Goal: Task Accomplishment & Management: Manage account settings

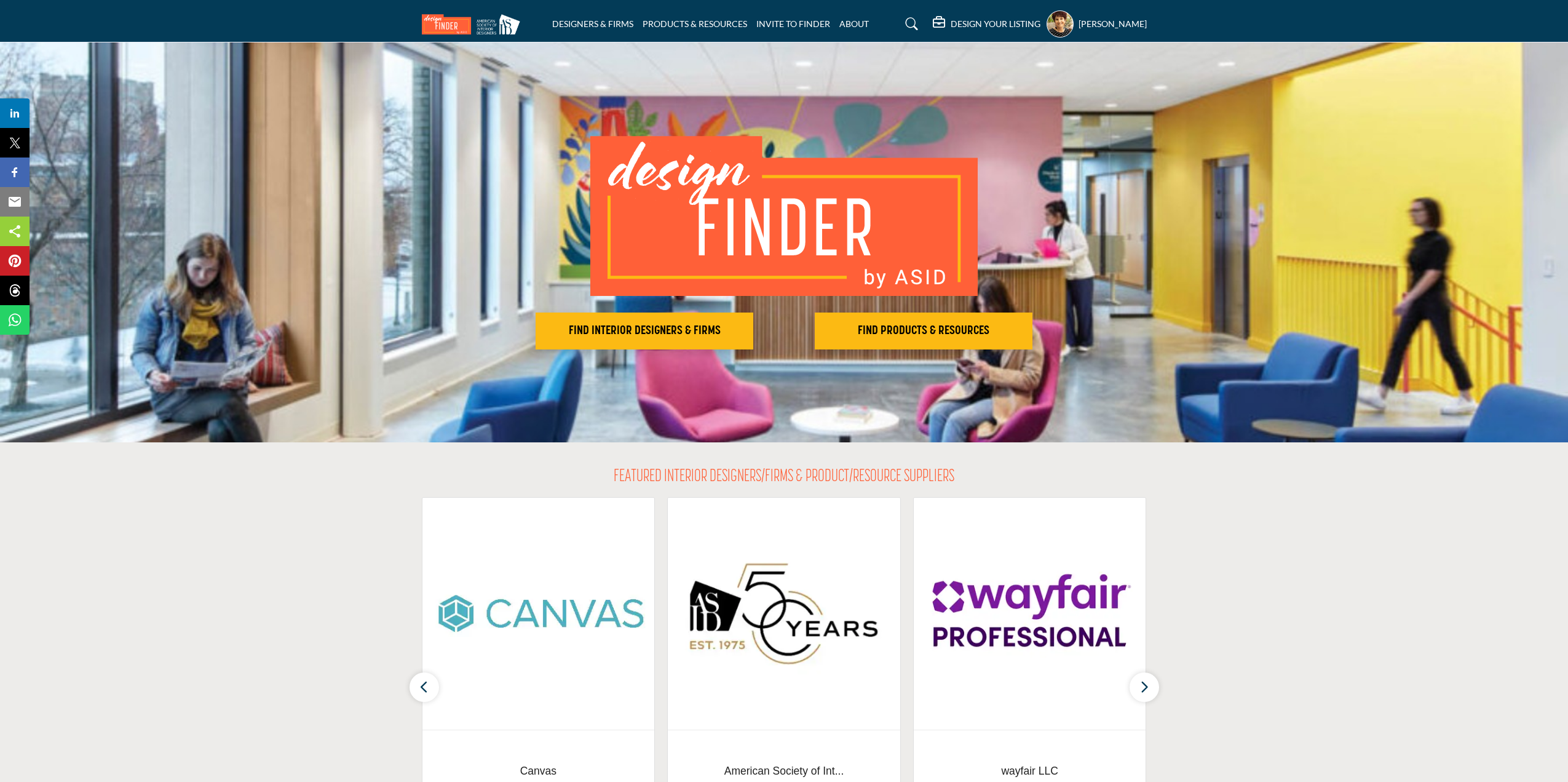
click at [1046, 27] on profile-featured-d5eadc39-5188-4a8a-aa18-427d9474fbae "Show hide supplier dropdown" at bounding box center [1059, 24] width 27 height 27
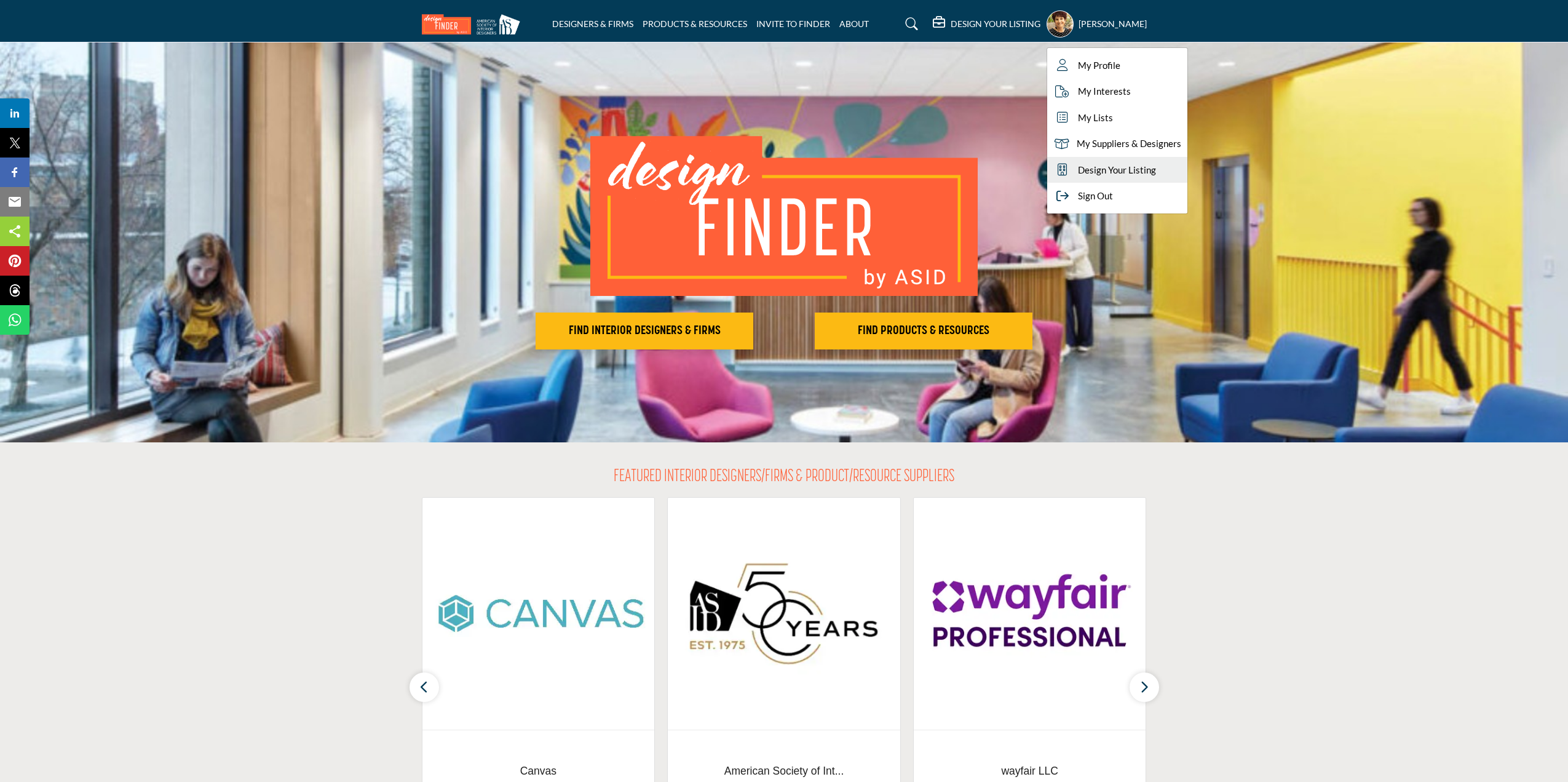
click at [1078, 168] on span "Design Your Listing" at bounding box center [1117, 170] width 78 height 14
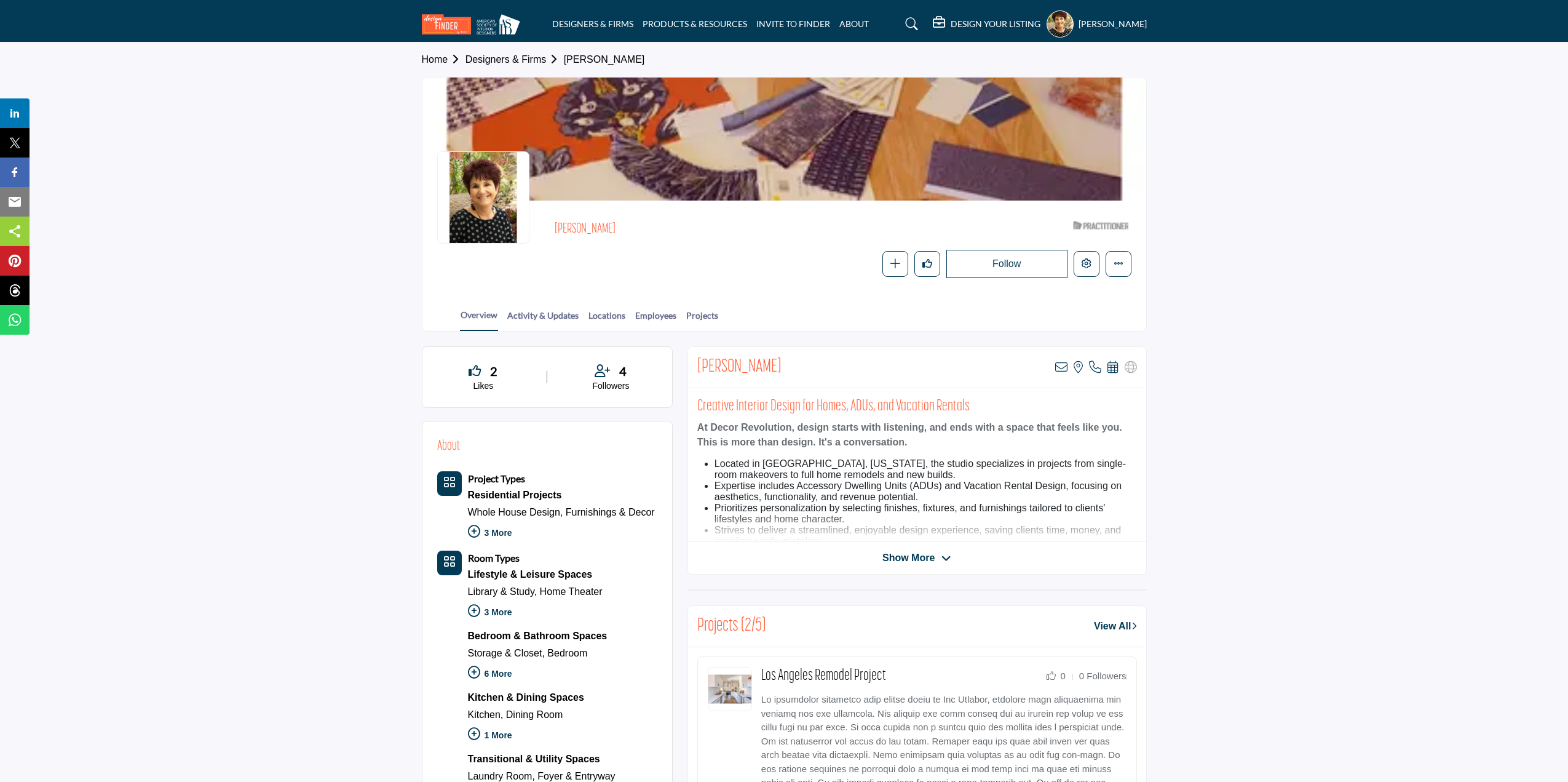
click at [953, 131] on div at bounding box center [784, 139] width 724 height 123
click at [1118, 265] on icon "More details" at bounding box center [1118, 263] width 10 height 10
click at [1212, 172] on section "Home Designers & Firms Karen Steinberg Karen Steinberg ASID Qualified Practitio…" at bounding box center [784, 187] width 1568 height 289
click at [1050, 30] on profile-featured-d5eadc39-5188-4a8a-aa18-427d9474fbae "Show hide supplier dropdown" at bounding box center [1059, 24] width 27 height 27
click at [1082, 117] on span "My Lists" at bounding box center [1099, 117] width 35 height 14
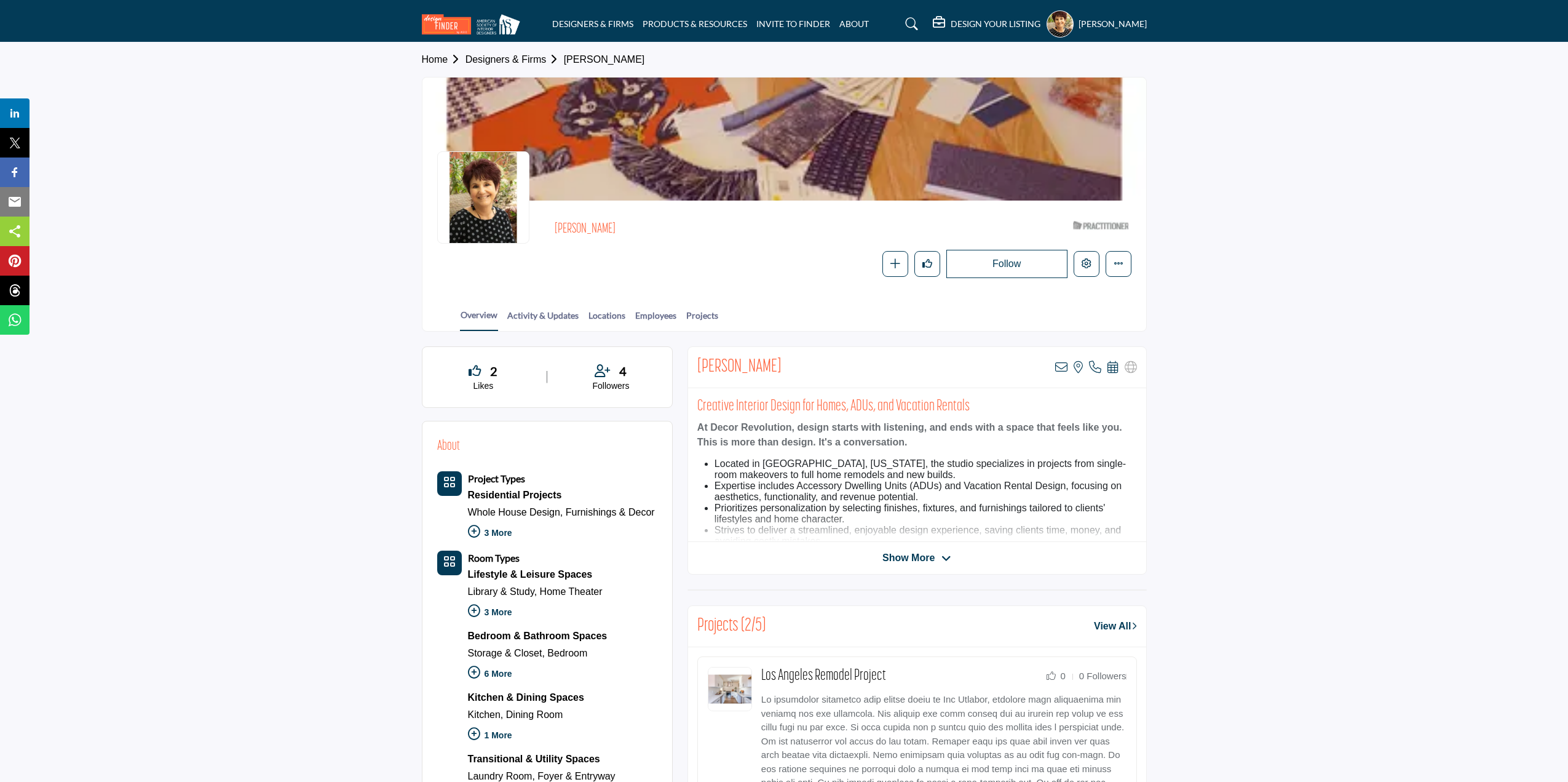
drag, startPoint x: 943, startPoint y: 470, endPoint x: 1278, endPoint y: 328, distance: 363.9
click at [1278, 328] on section "Home Designers & Firms [PERSON_NAME] [PERSON_NAME] ASID Qualified Practitioner …" at bounding box center [784, 187] width 1568 height 289
drag, startPoint x: 1122, startPoint y: 257, endPoint x: 1168, endPoint y: 249, distance: 46.7
click at [1168, 249] on section "Home Designers & Firms Karen Steinberg Karen Steinberg ASID Qualified Practitio…" at bounding box center [784, 187] width 1568 height 289
click at [1175, 241] on section "Home Designers & Firms Karen Steinberg Karen Steinberg ASID Qualified Practitio…" at bounding box center [784, 187] width 1568 height 289
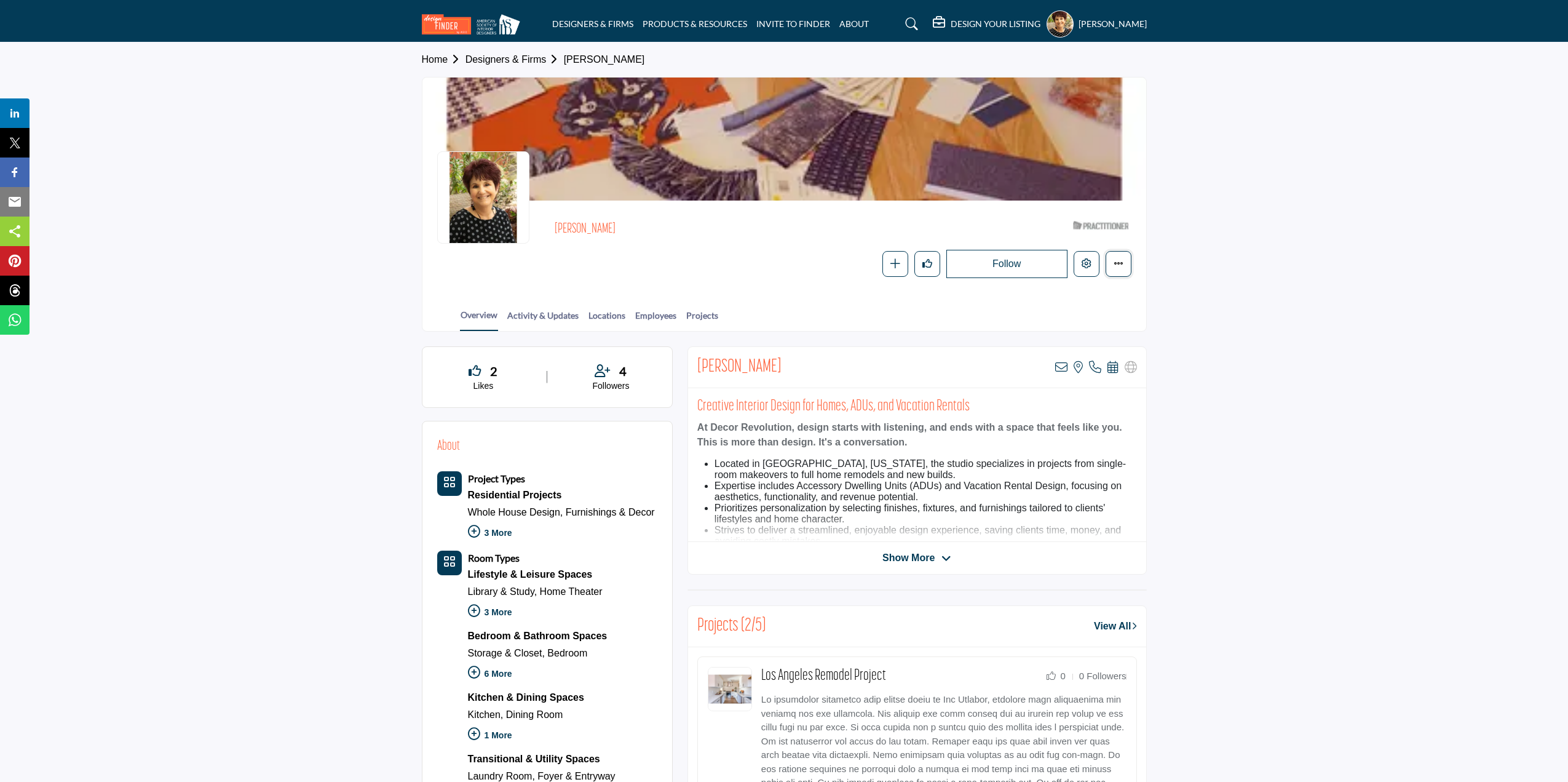
click at [1117, 257] on button "More details" at bounding box center [1118, 263] width 26 height 26
click at [1328, 307] on section "Home Designers & Firms Karen Steinberg Karen Steinberg ASID Qualified Practitio…" at bounding box center [784, 187] width 1568 height 289
click at [560, 228] on h2 "[PERSON_NAME]" at bounding box center [724, 229] width 338 height 16
click at [497, 192] on div at bounding box center [483, 197] width 92 height 92
click at [520, 111] on div at bounding box center [784, 139] width 724 height 123
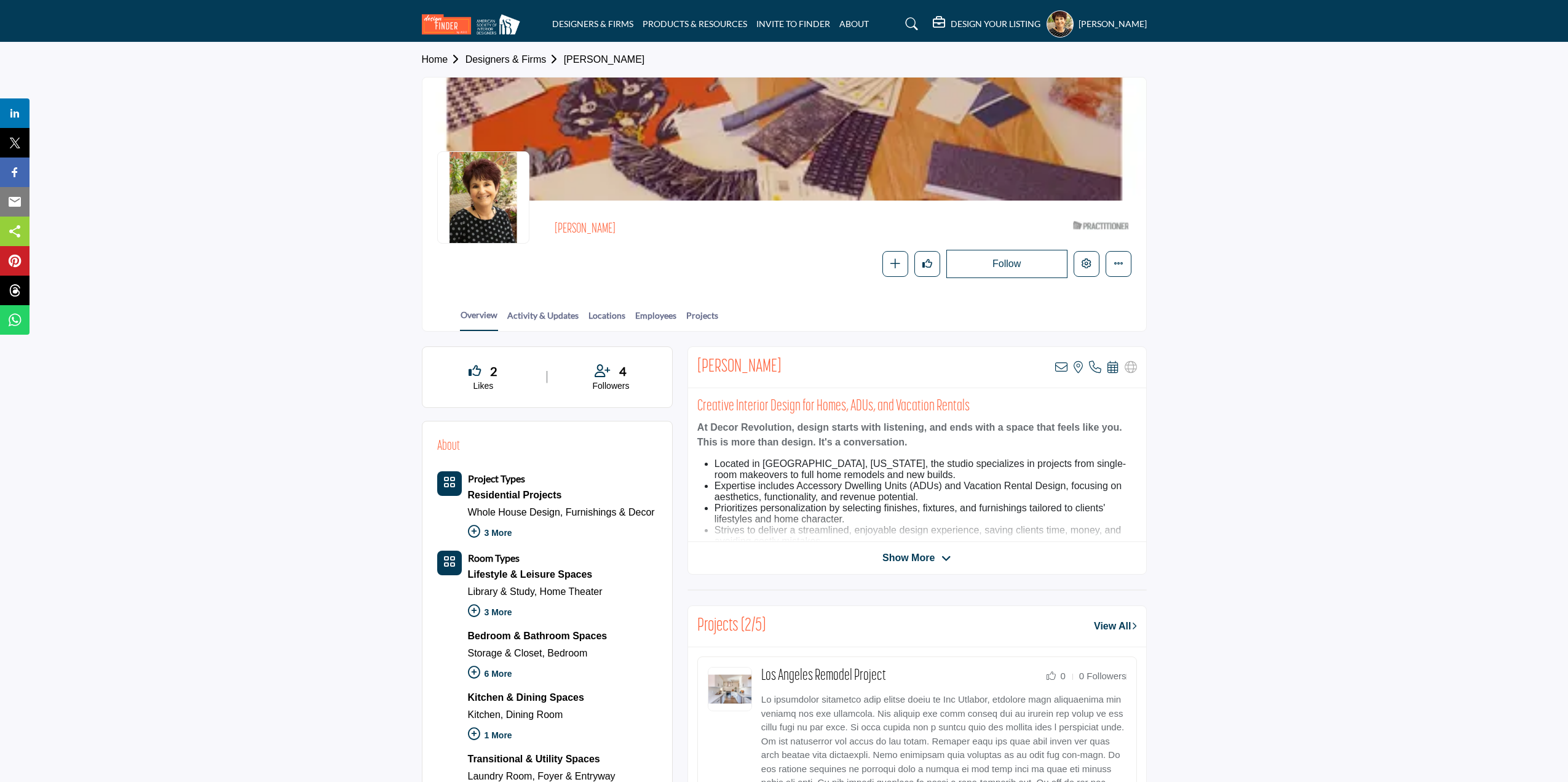
click at [1085, 25] on h5 "[PERSON_NAME]" at bounding box center [1113, 24] width 68 height 13
click at [1085, 66] on span "My Profile" at bounding box center [1103, 65] width 42 height 14
click at [461, 15] on img at bounding box center [474, 24] width 105 height 21
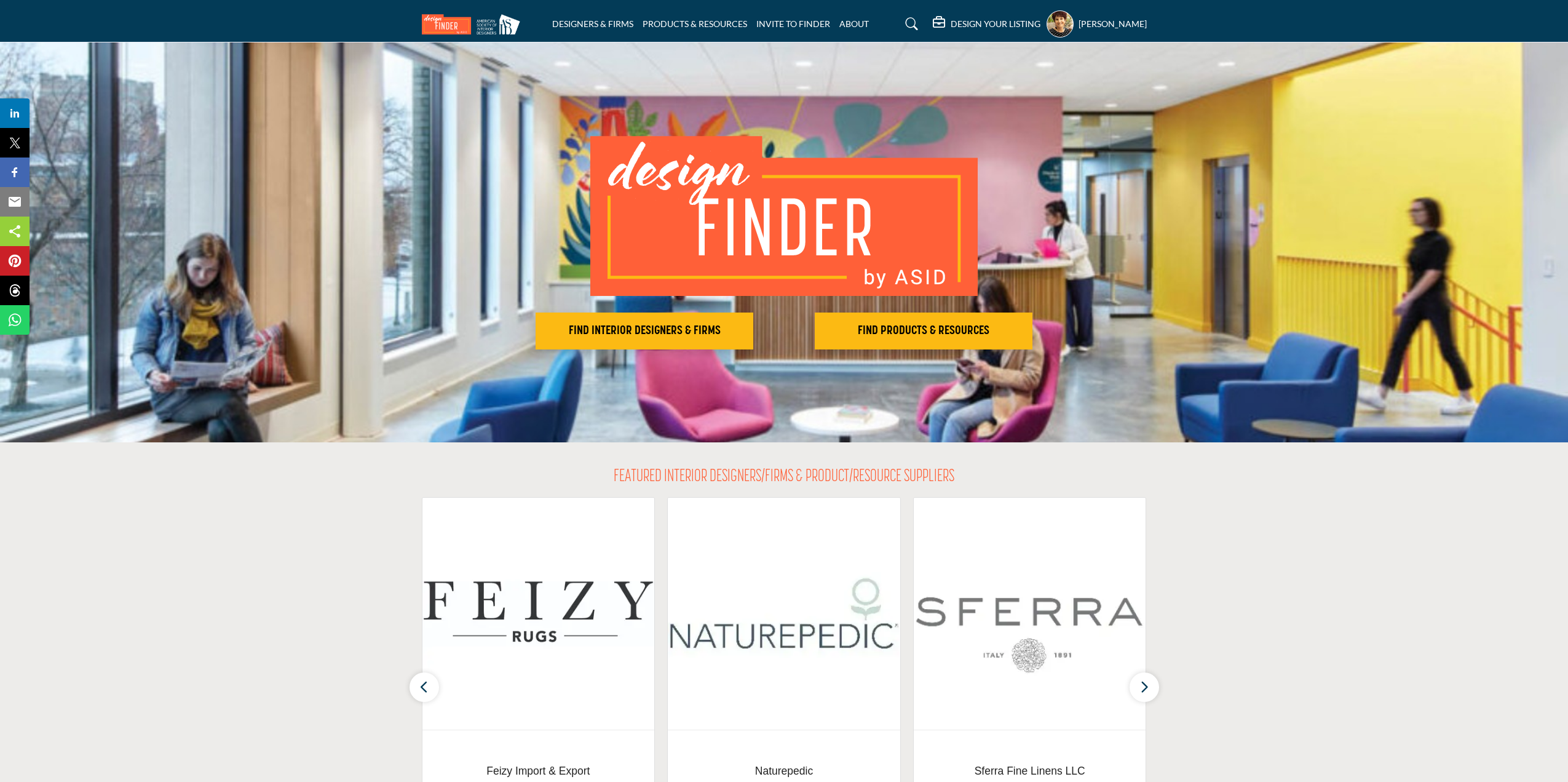
click at [951, 21] on h5 "DESIGN YOUR LISTING" at bounding box center [995, 24] width 90 height 11
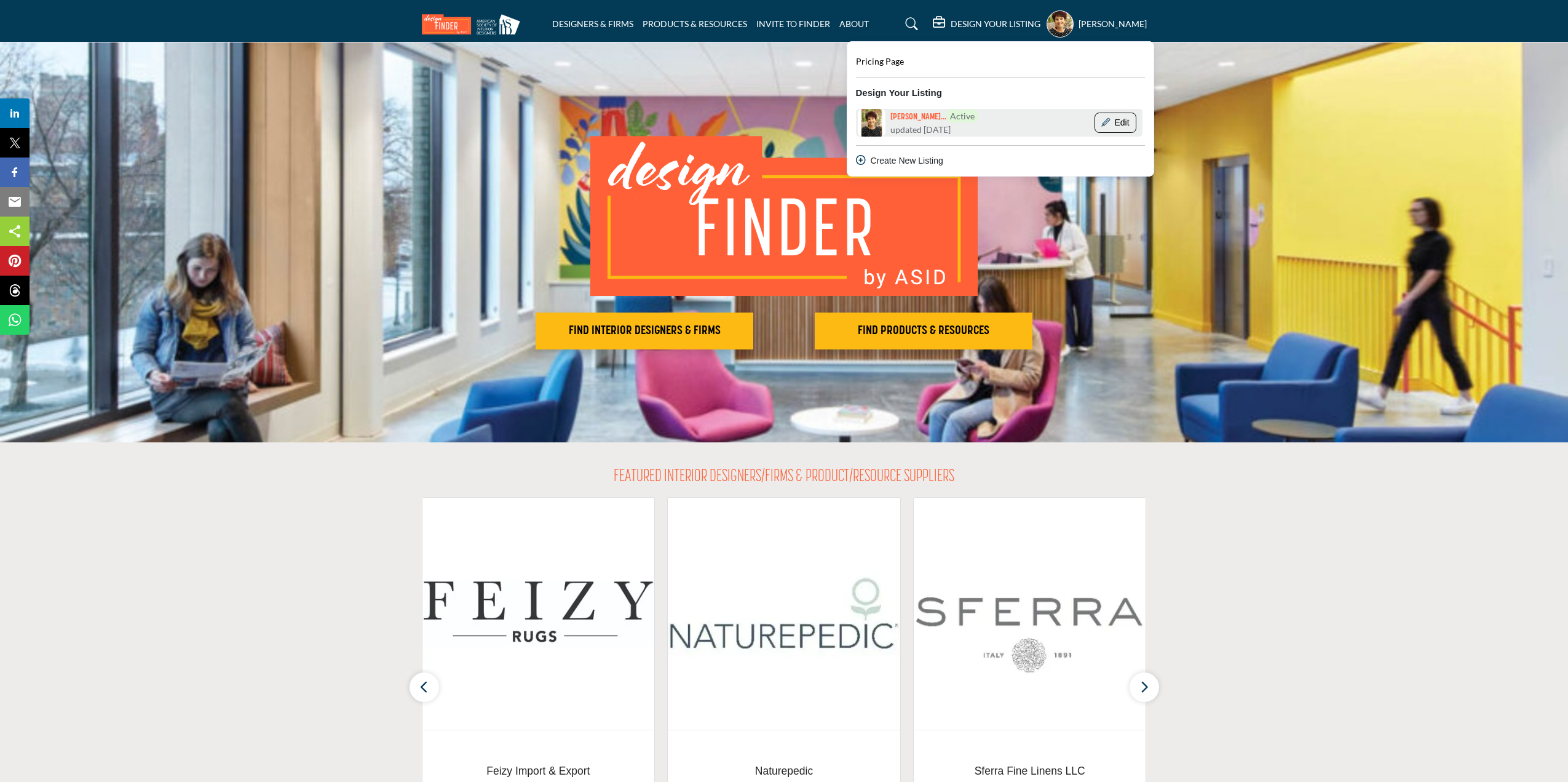
click at [1105, 123] on button "Edit" at bounding box center [1115, 123] width 42 height 21
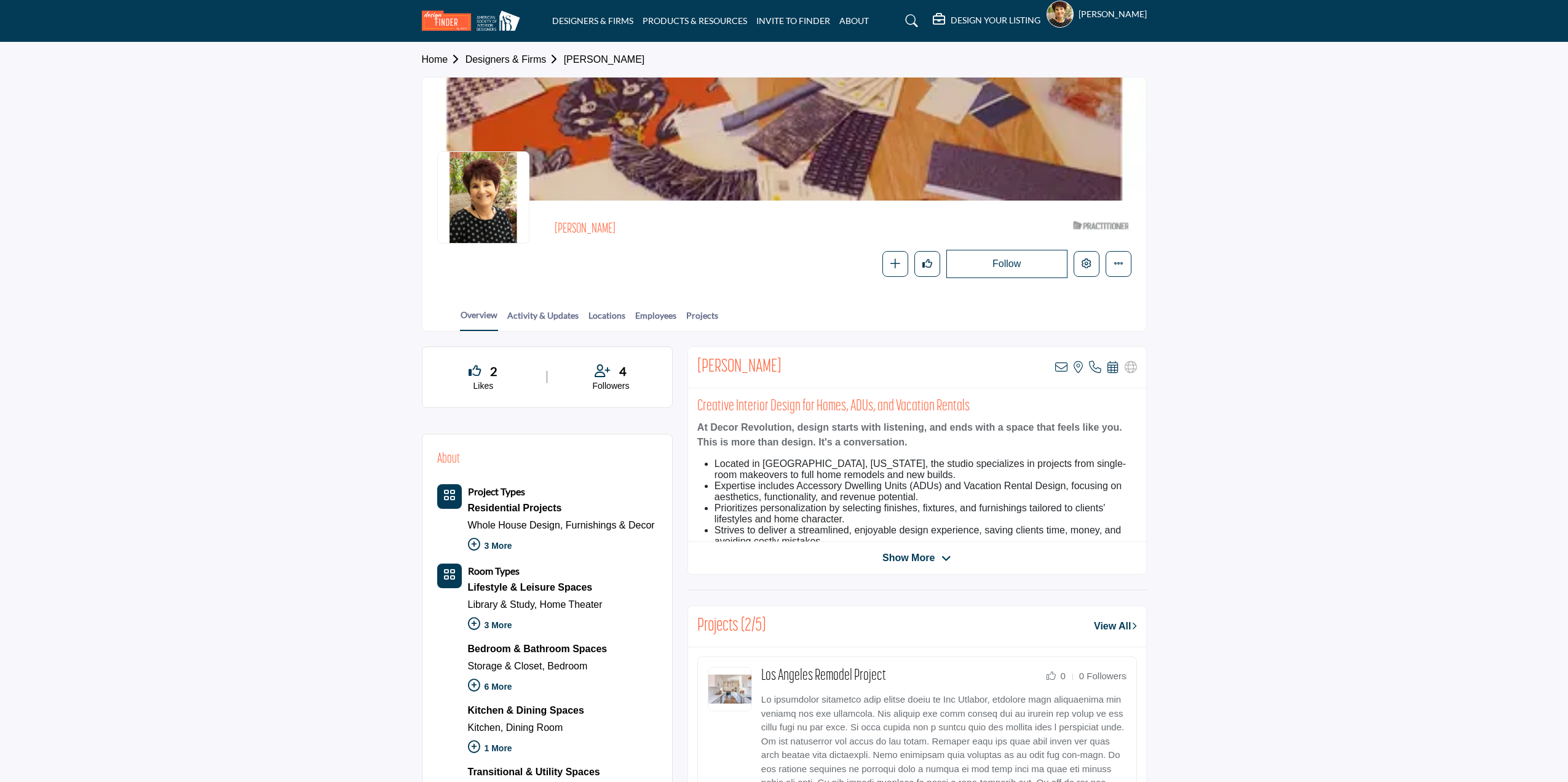
click at [0, 0] on div at bounding box center [0, 0] width 0 height 0
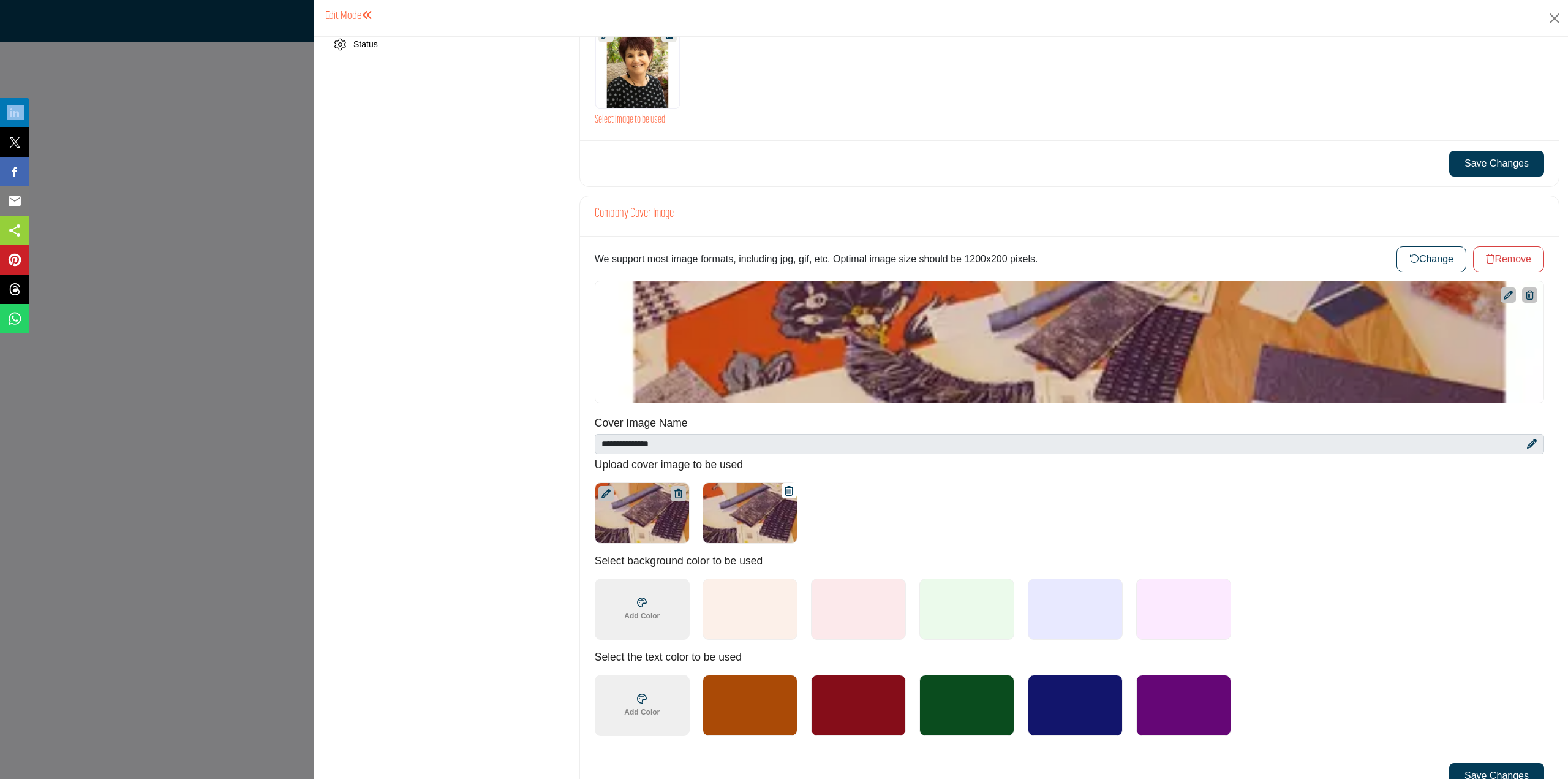
scroll to position [367, 0]
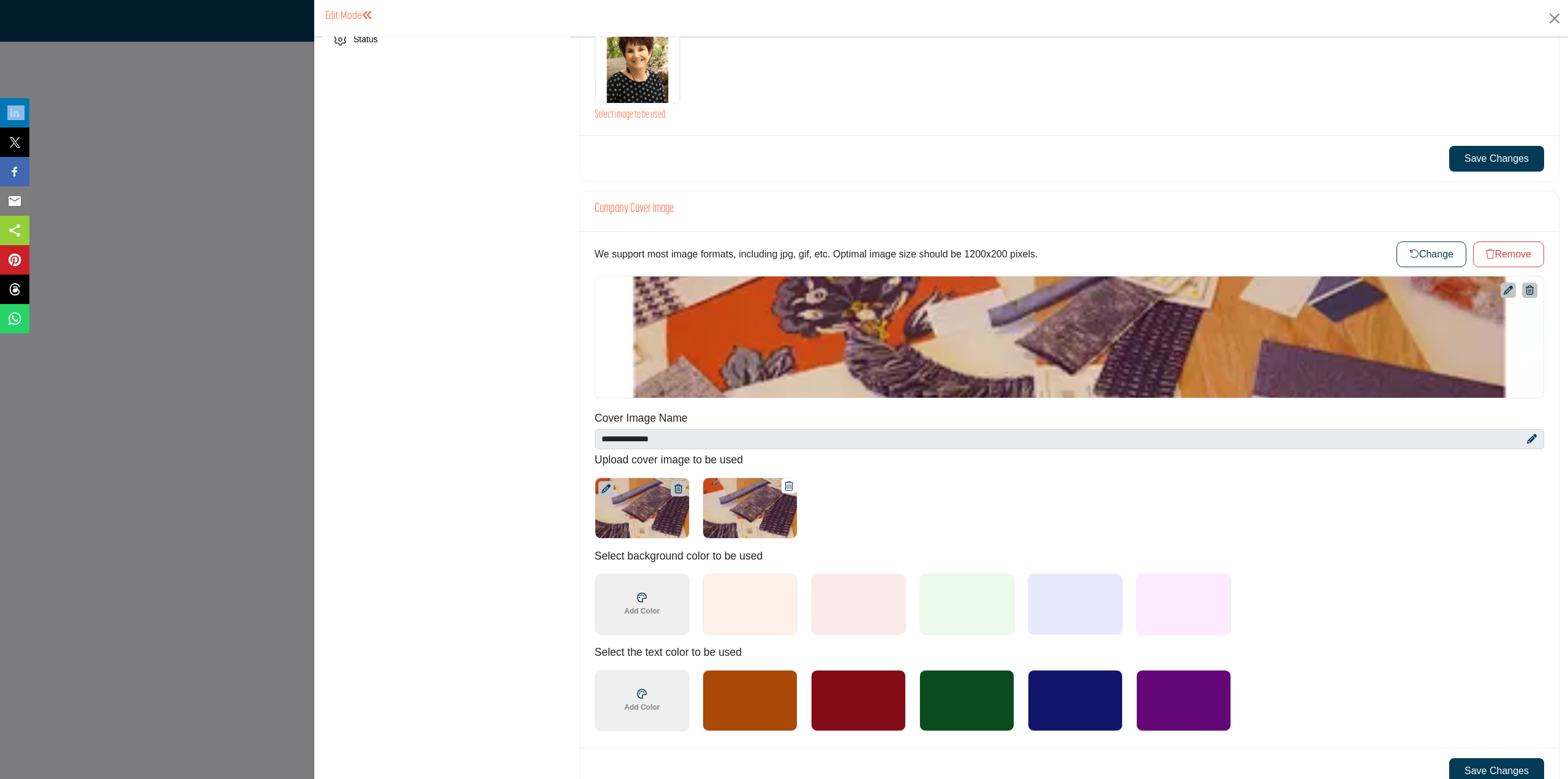
click at [1440, 250] on button "Change" at bounding box center [1432, 254] width 70 height 26
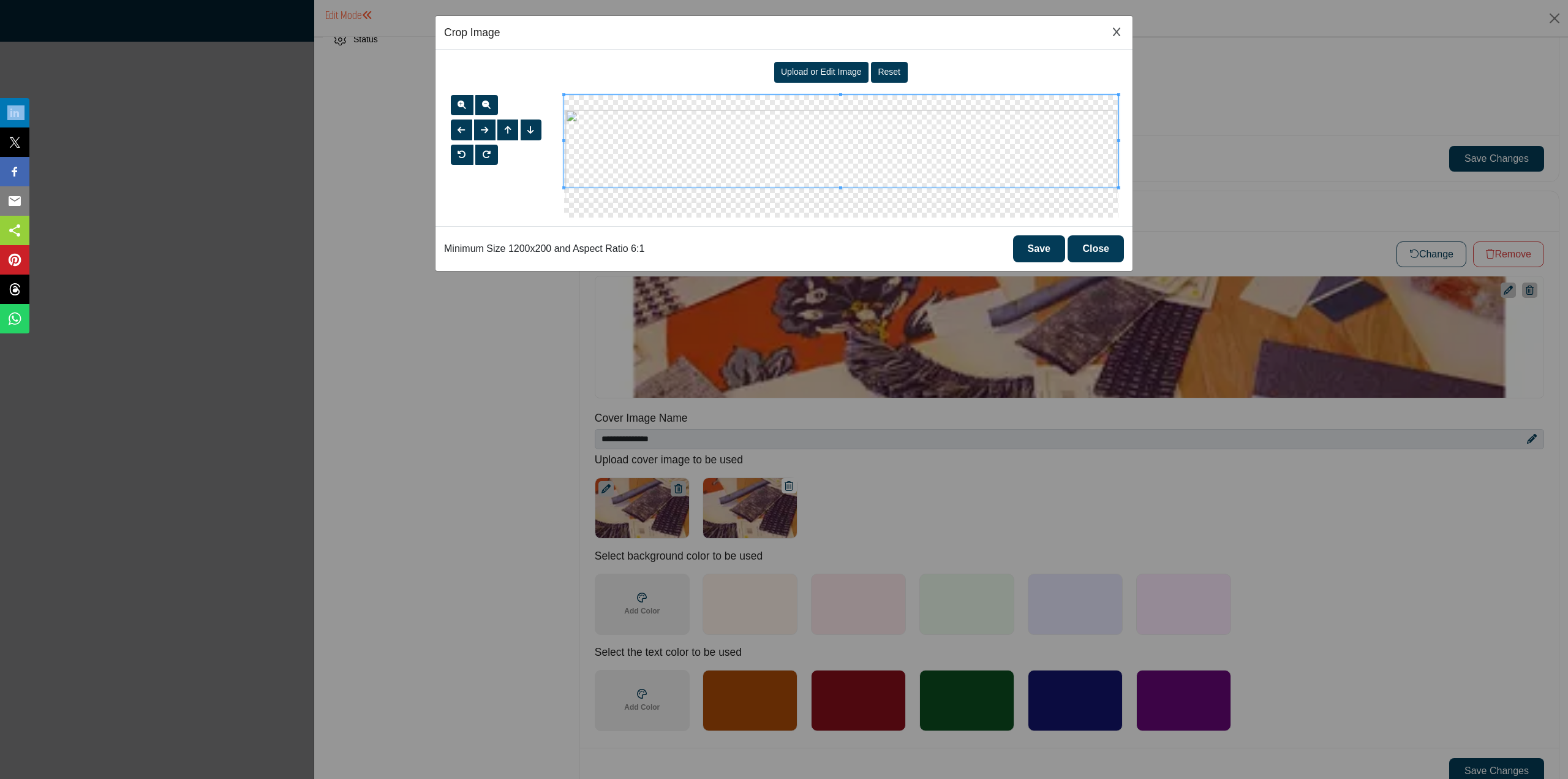
click at [909, 139] on span at bounding box center [841, 141] width 554 height 93
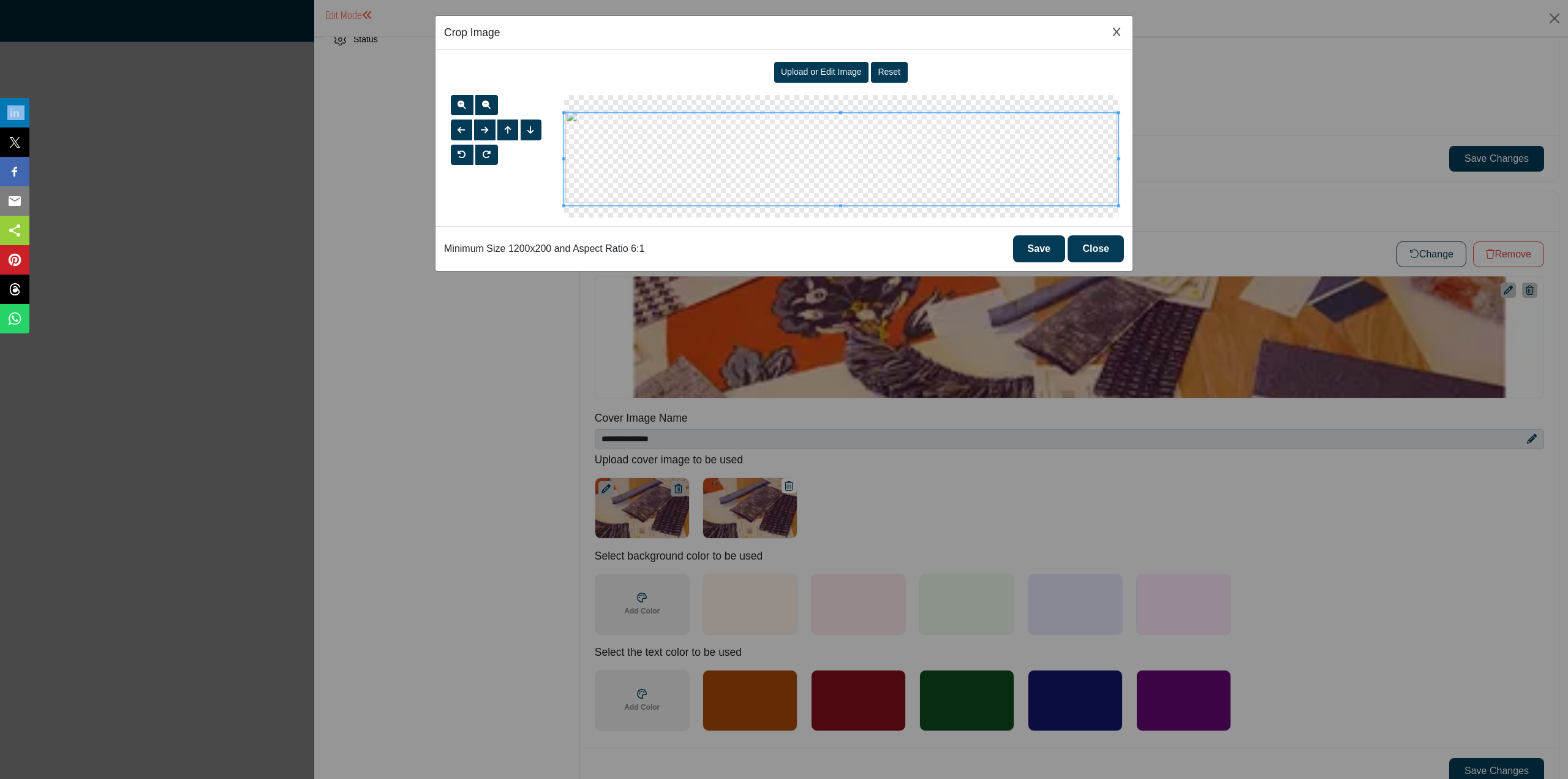
click at [911, 170] on span at bounding box center [841, 159] width 554 height 93
click at [847, 74] on span "Upload or Edit Image" at bounding box center [821, 71] width 81 height 10
click at [1093, 240] on button "Close" at bounding box center [1095, 248] width 56 height 27
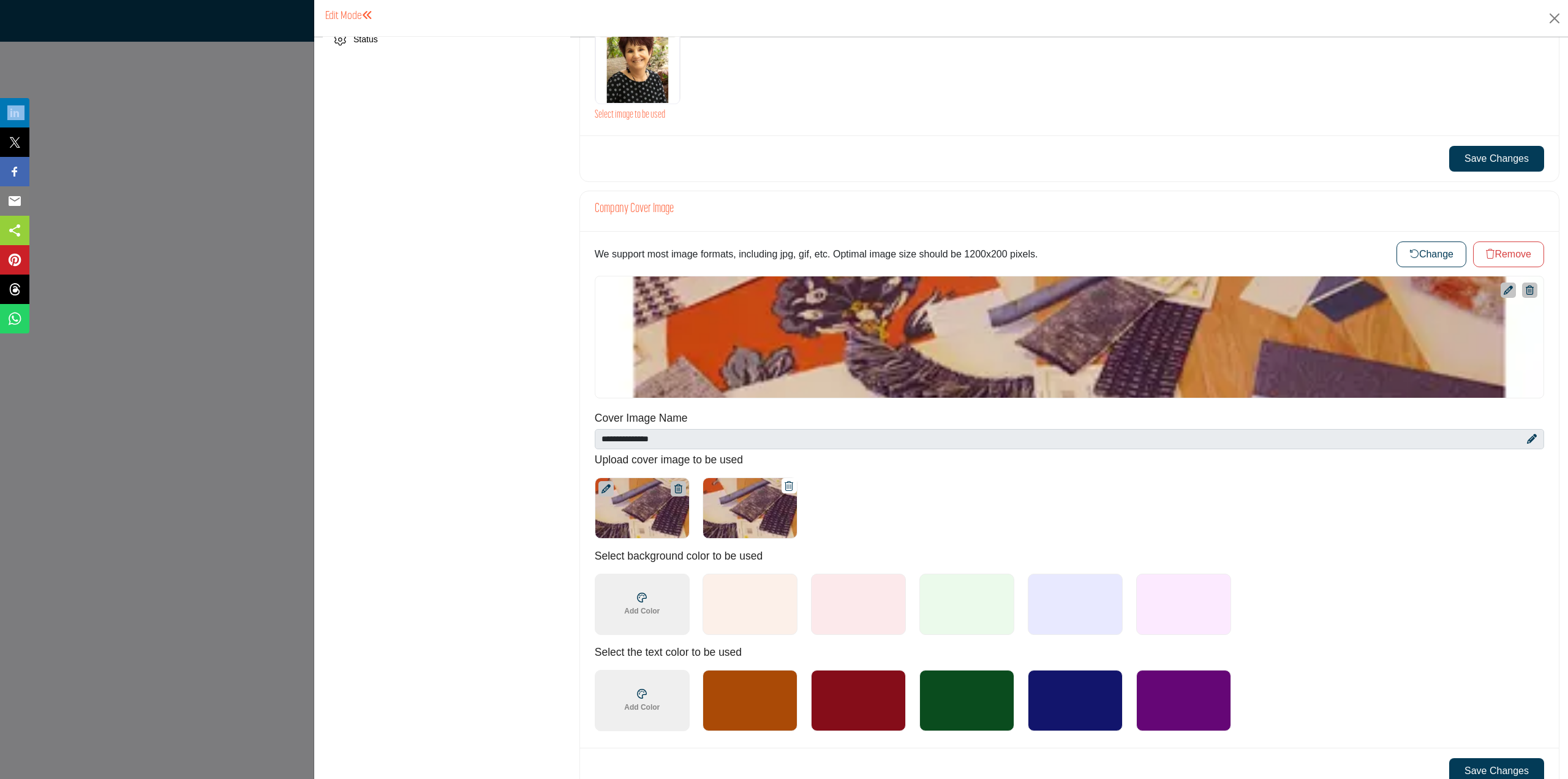
click at [1427, 250] on button "Change" at bounding box center [1432, 254] width 70 height 26
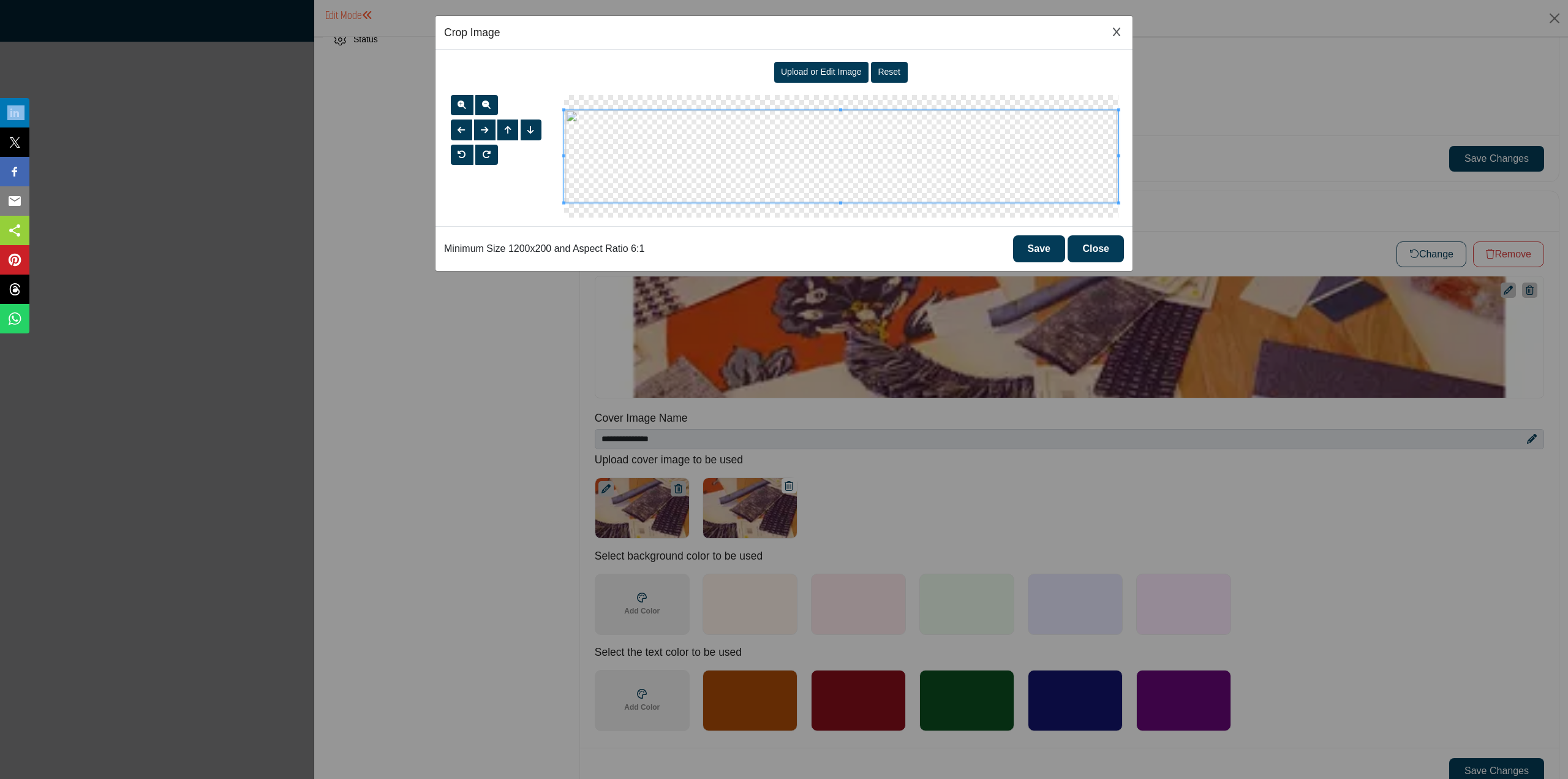
click at [826, 71] on span "Upload or Edit Image" at bounding box center [821, 71] width 81 height 10
click at [1038, 250] on button "Save" at bounding box center [1039, 248] width 52 height 27
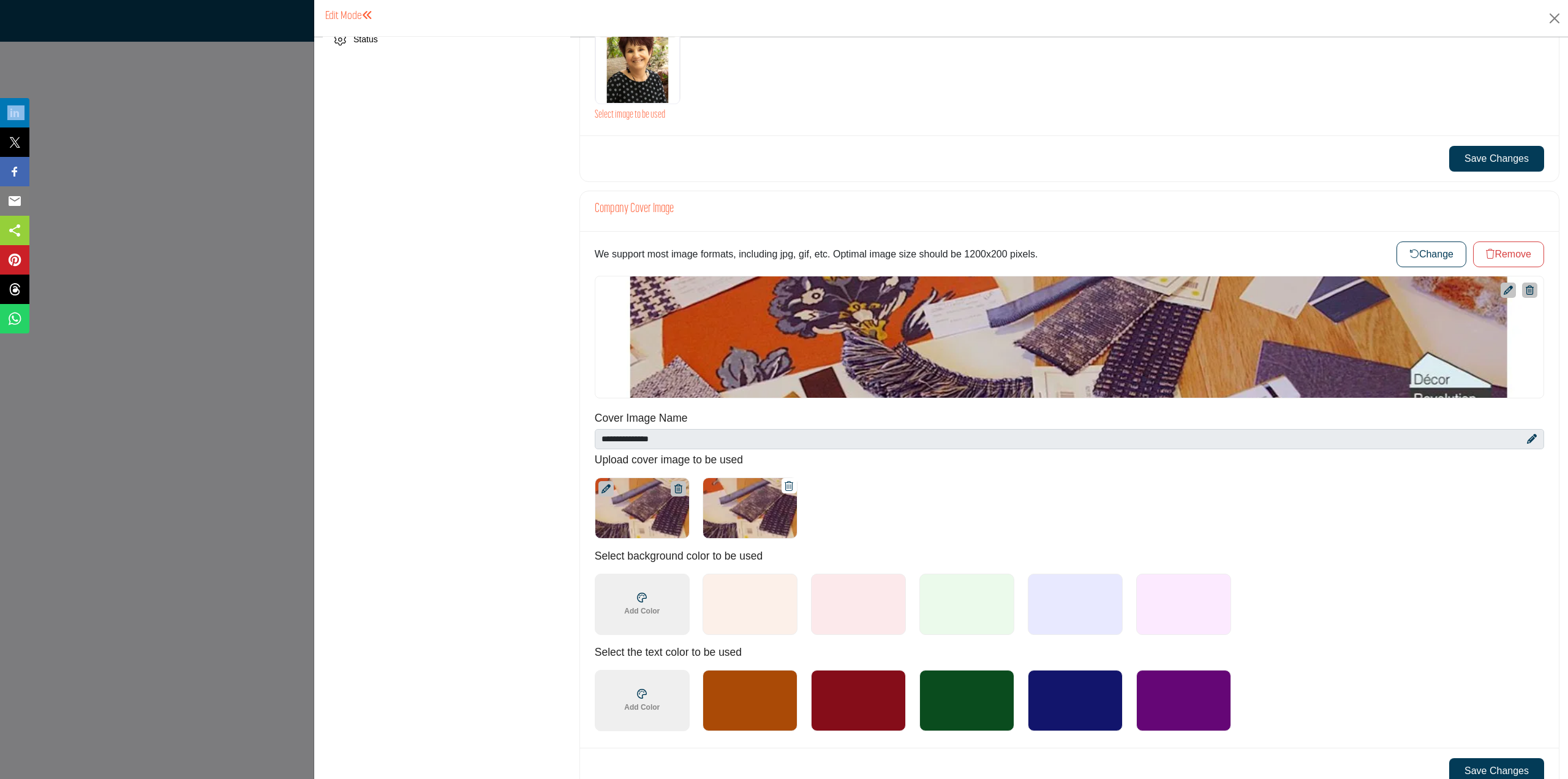
click at [1479, 758] on button "Save Changes" at bounding box center [1497, 770] width 95 height 26
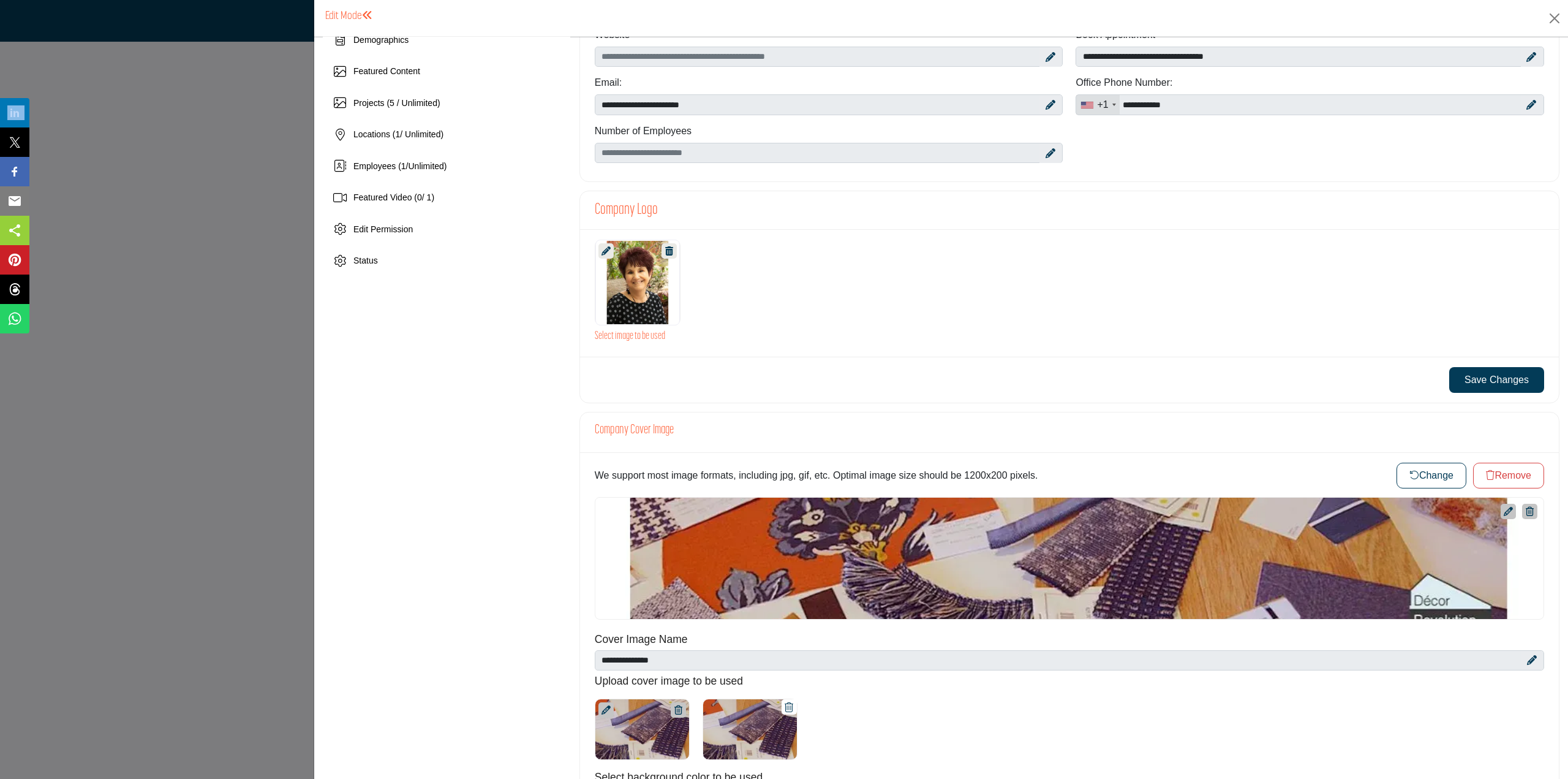
scroll to position [184, 0]
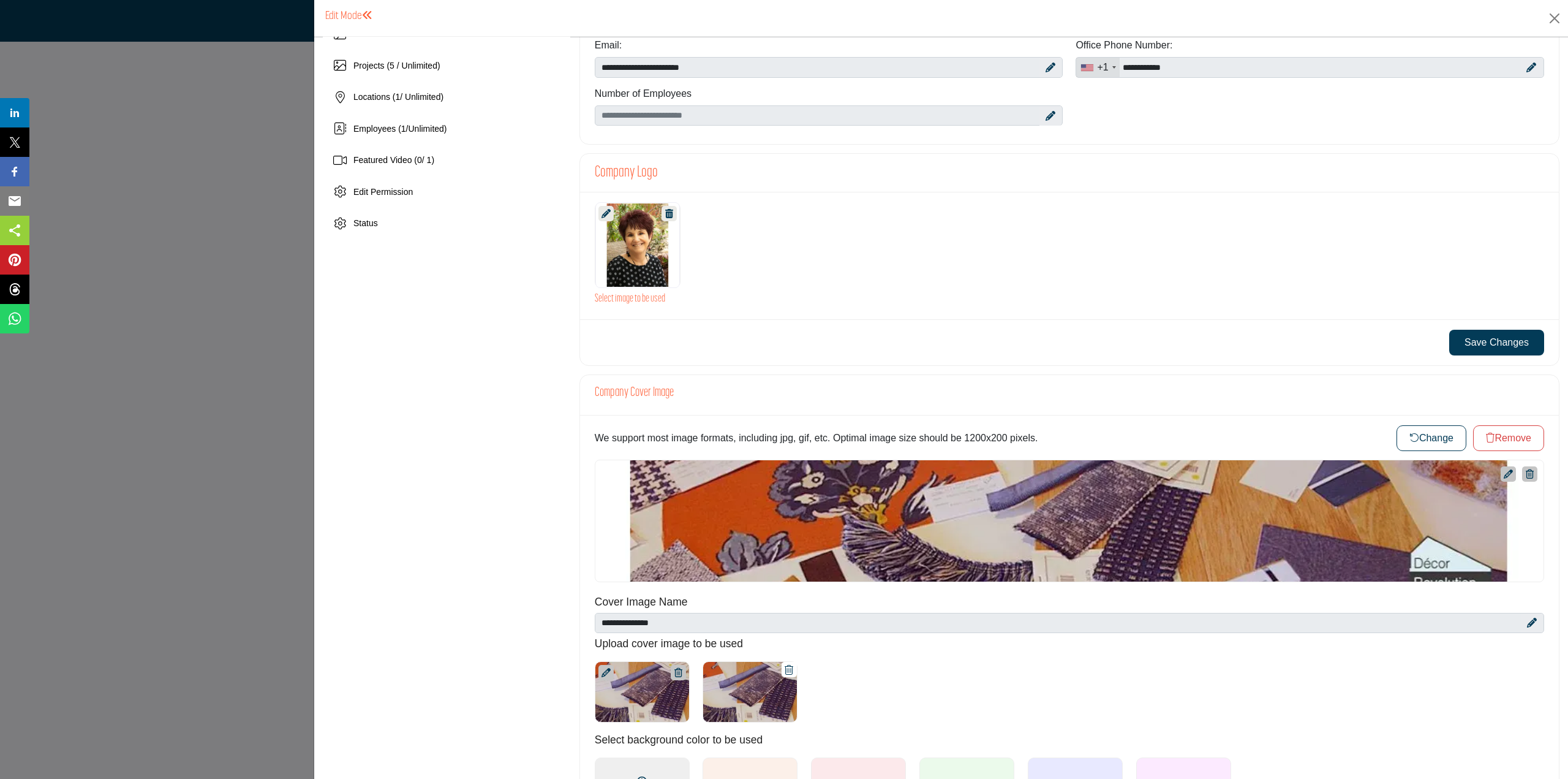
click at [1501, 466] on div at bounding box center [1508, 474] width 15 height 15
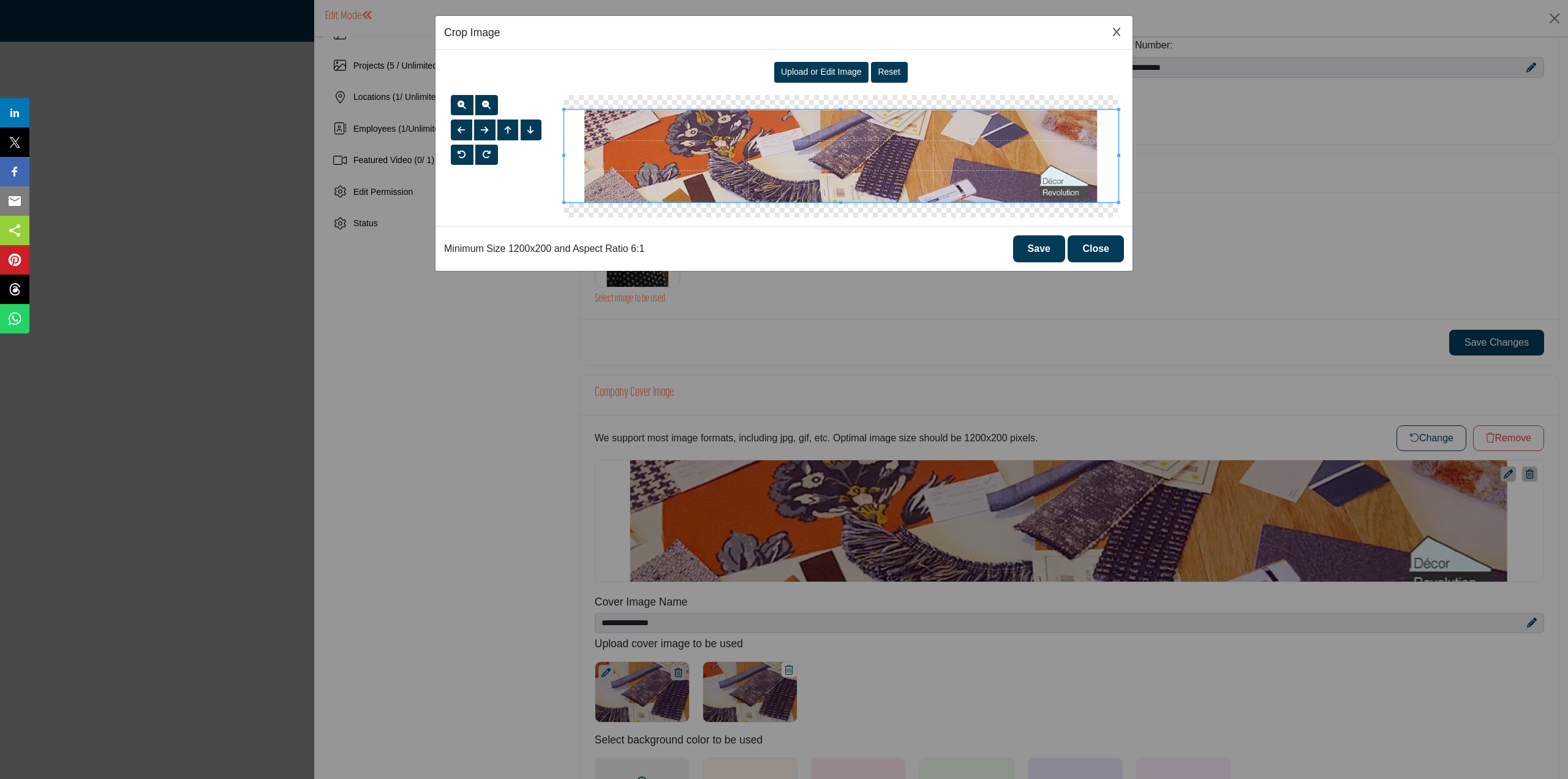
click at [915, 147] on span at bounding box center [841, 156] width 554 height 93
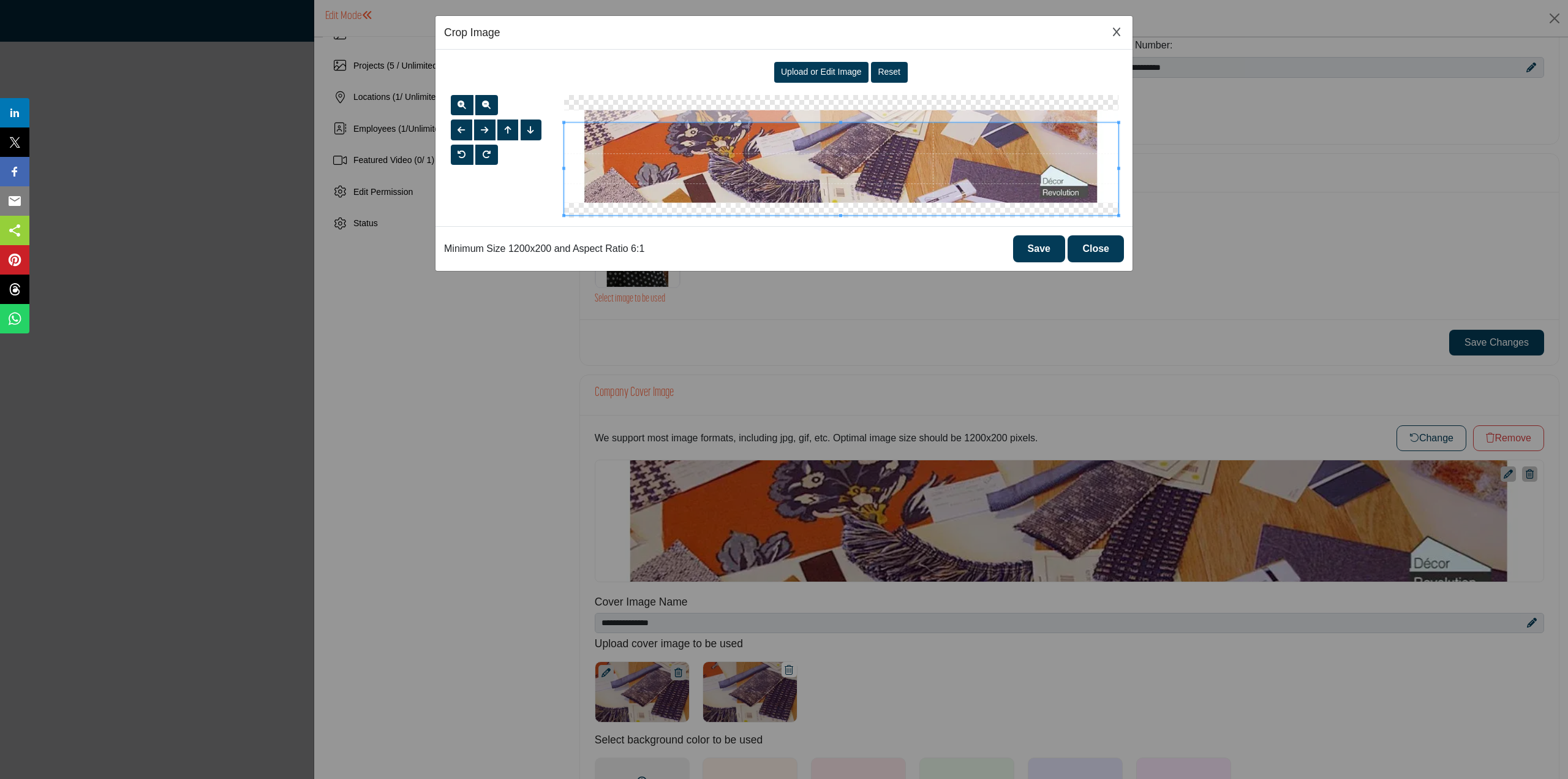
click at [1017, 152] on span at bounding box center [841, 168] width 554 height 93
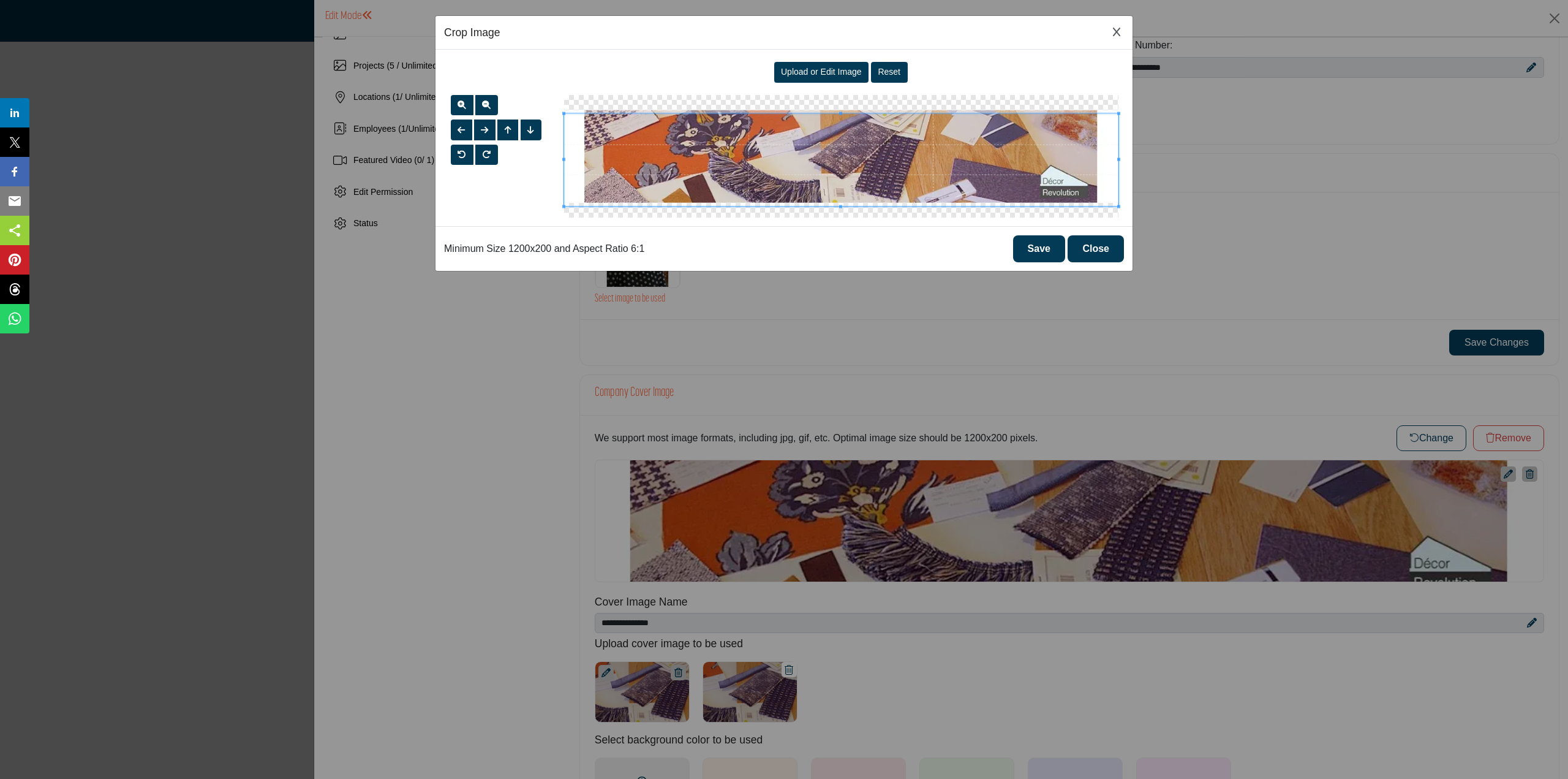
click at [1017, 146] on span at bounding box center [841, 160] width 554 height 93
click at [1019, 142] on span at bounding box center [841, 158] width 554 height 93
drag, startPoint x: 515, startPoint y: 250, endPoint x: 552, endPoint y: 244, distance: 37.5
click at [552, 244] on p "Minimum Size 1200x200 and Aspect Ratio 6:1" at bounding box center [544, 248] width 200 height 15
click at [572, 244] on p "Minimum Size 1200x200 and Aspect Ratio 6:1" at bounding box center [544, 248] width 200 height 15
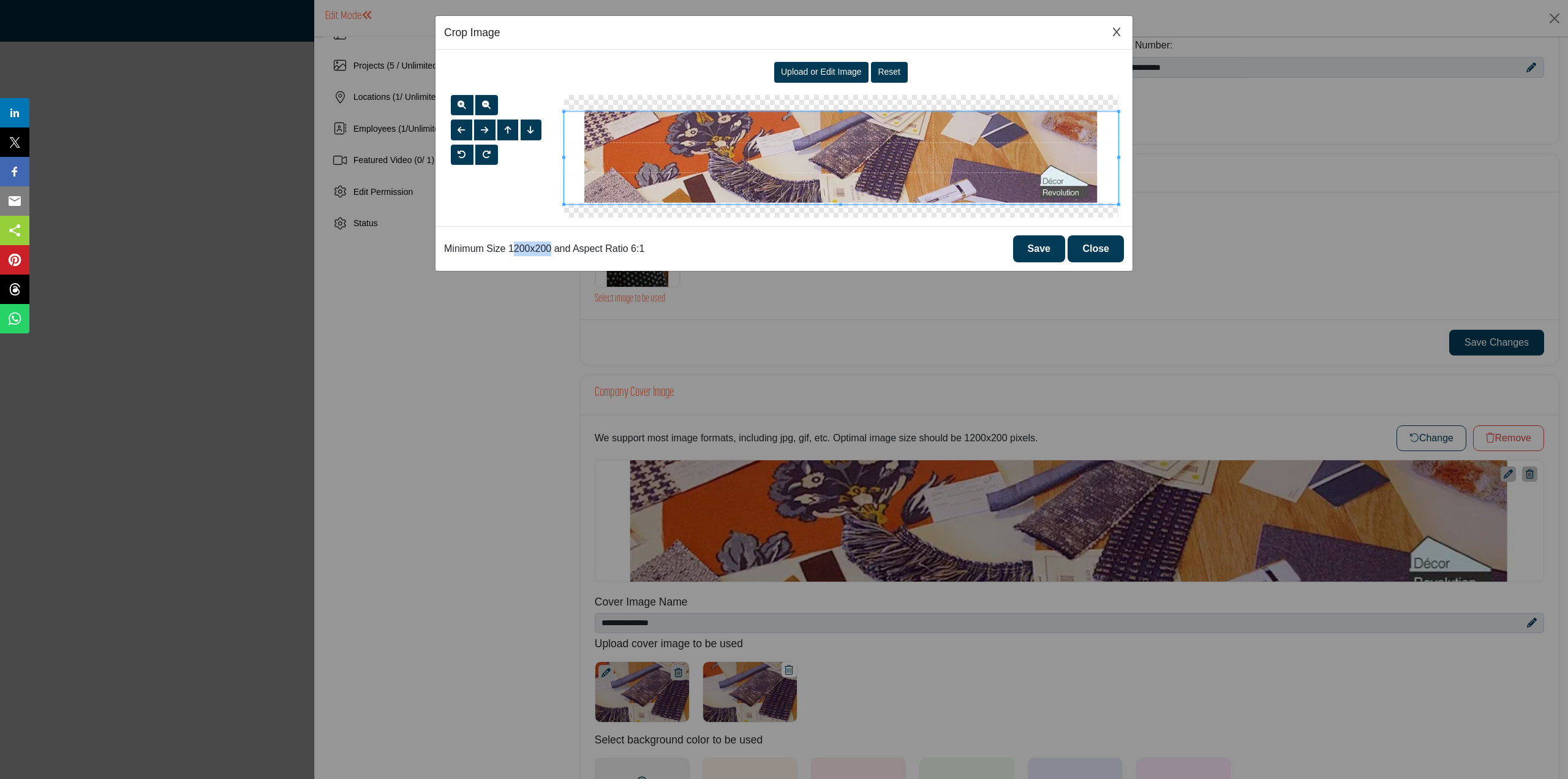
drag, startPoint x: 552, startPoint y: 244, endPoint x: 514, endPoint y: 244, distance: 38.0
click at [514, 244] on p "Minimum Size 1200x200 and Aspect Ratio 6:1" at bounding box center [544, 248] width 200 height 15
click at [631, 247] on p "Minimum Size 1200x200 and Aspect Ratio 6:1" at bounding box center [544, 248] width 200 height 15
drag, startPoint x: 650, startPoint y: 244, endPoint x: 641, endPoint y: 245, distance: 9.1
click at [641, 245] on div "Minimum Size 1200x200 and Aspect Ratio 6:1 Save Close" at bounding box center [783, 248] width 697 height 45
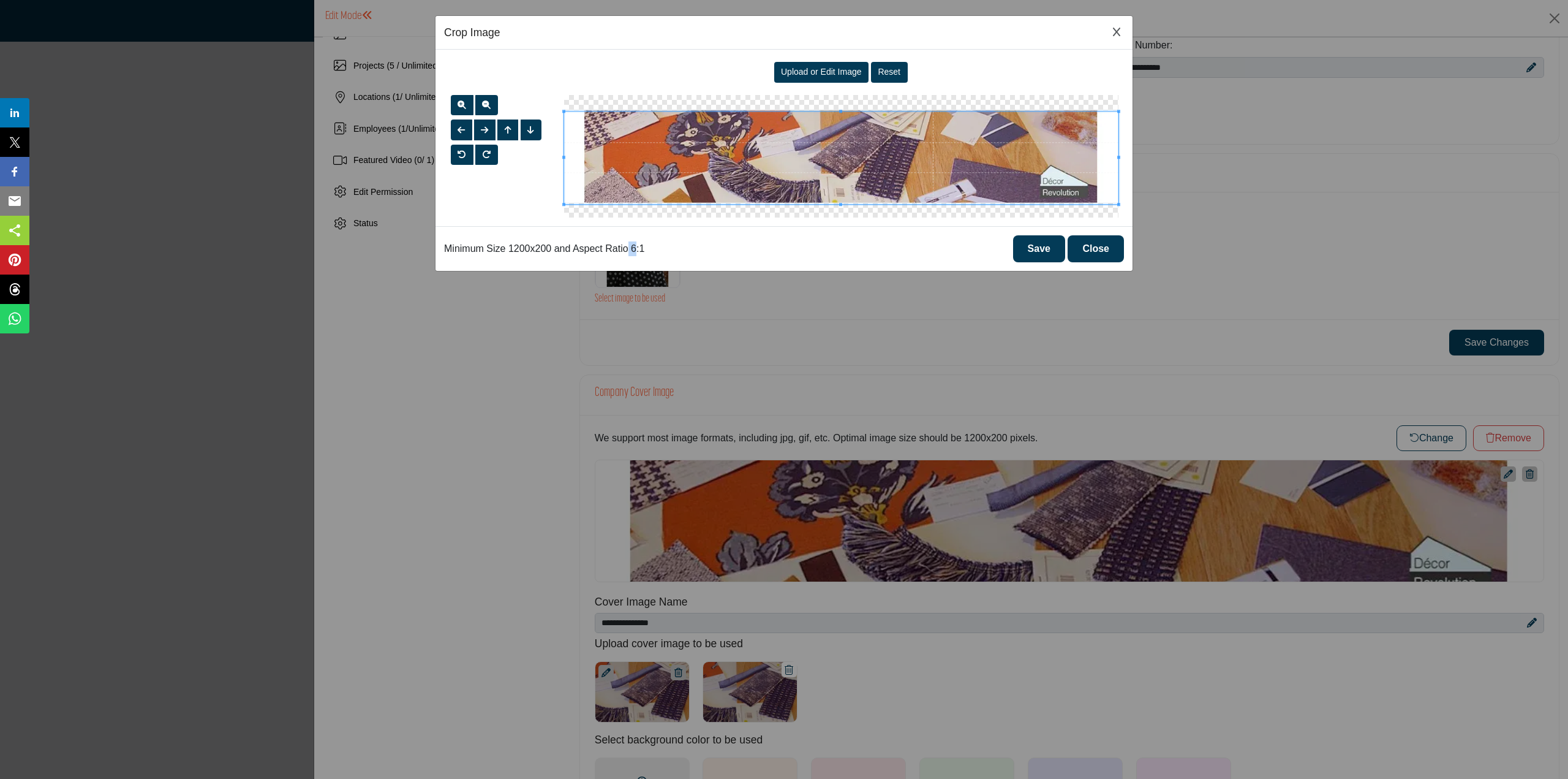
click at [627, 247] on p "Minimum Size 1200x200 and Aspect Ratio 6:1" at bounding box center [544, 248] width 200 height 15
click at [662, 244] on div "Minimum Size 1200x200 and Aspect Ratio 6:1 Save Close" at bounding box center [783, 248] width 697 height 45
click at [703, 166] on span at bounding box center [841, 158] width 554 height 93
click at [475, 131] on button "button" at bounding box center [485, 130] width 21 height 21
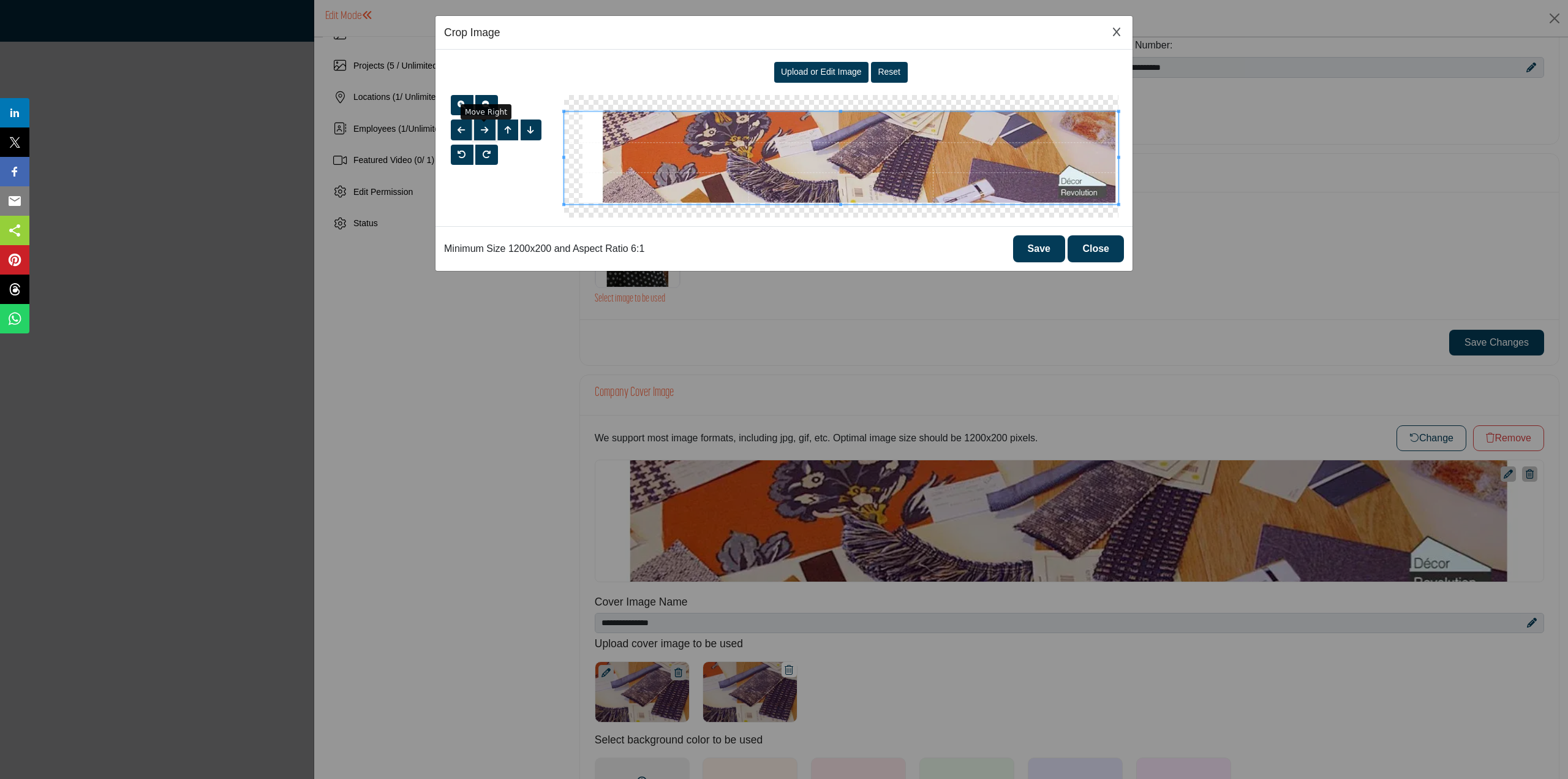
click at [481, 128] on span "button" at bounding box center [484, 130] width 7 height 9
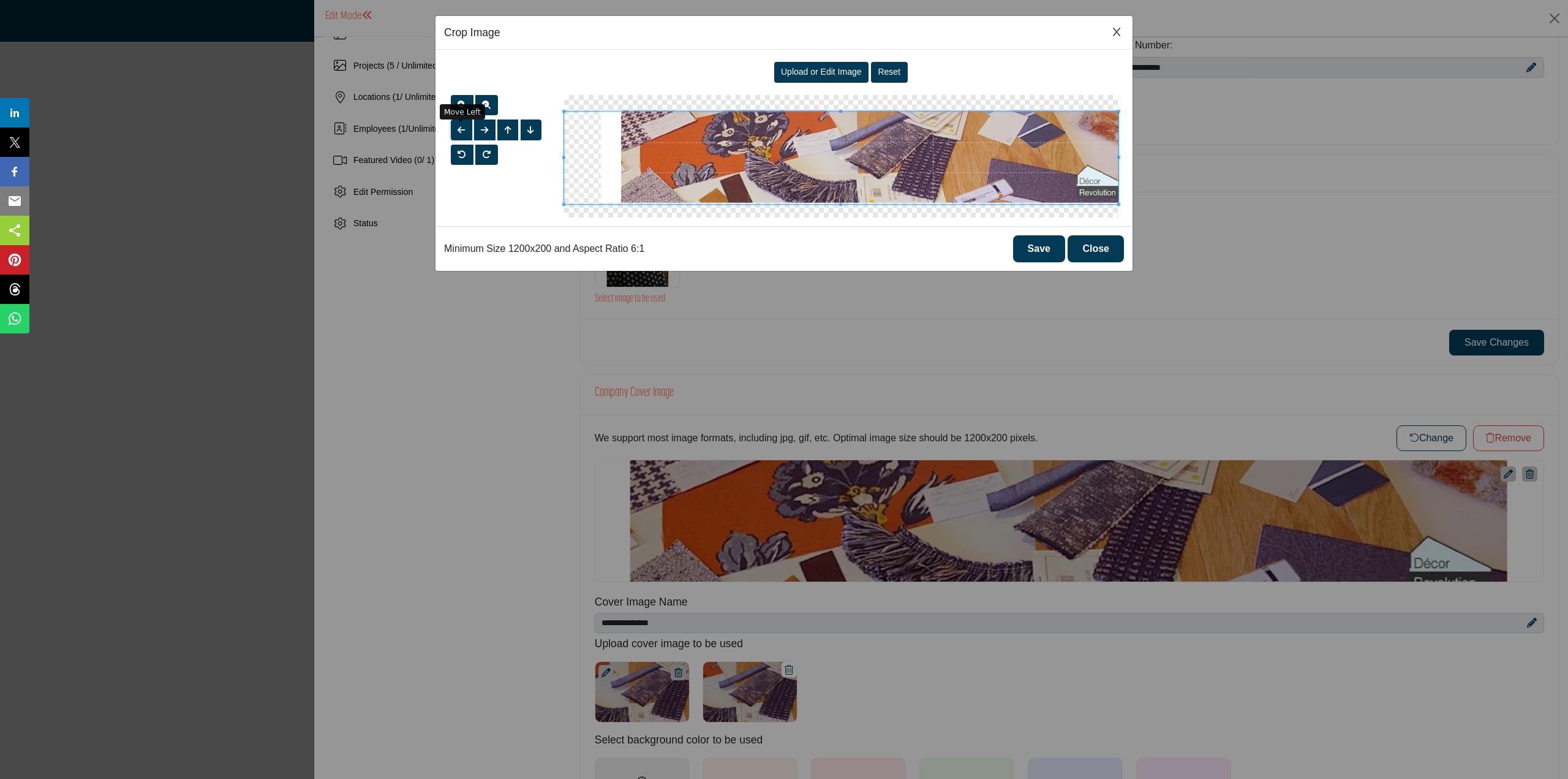
click at [460, 130] on span "button" at bounding box center [461, 130] width 7 height 9
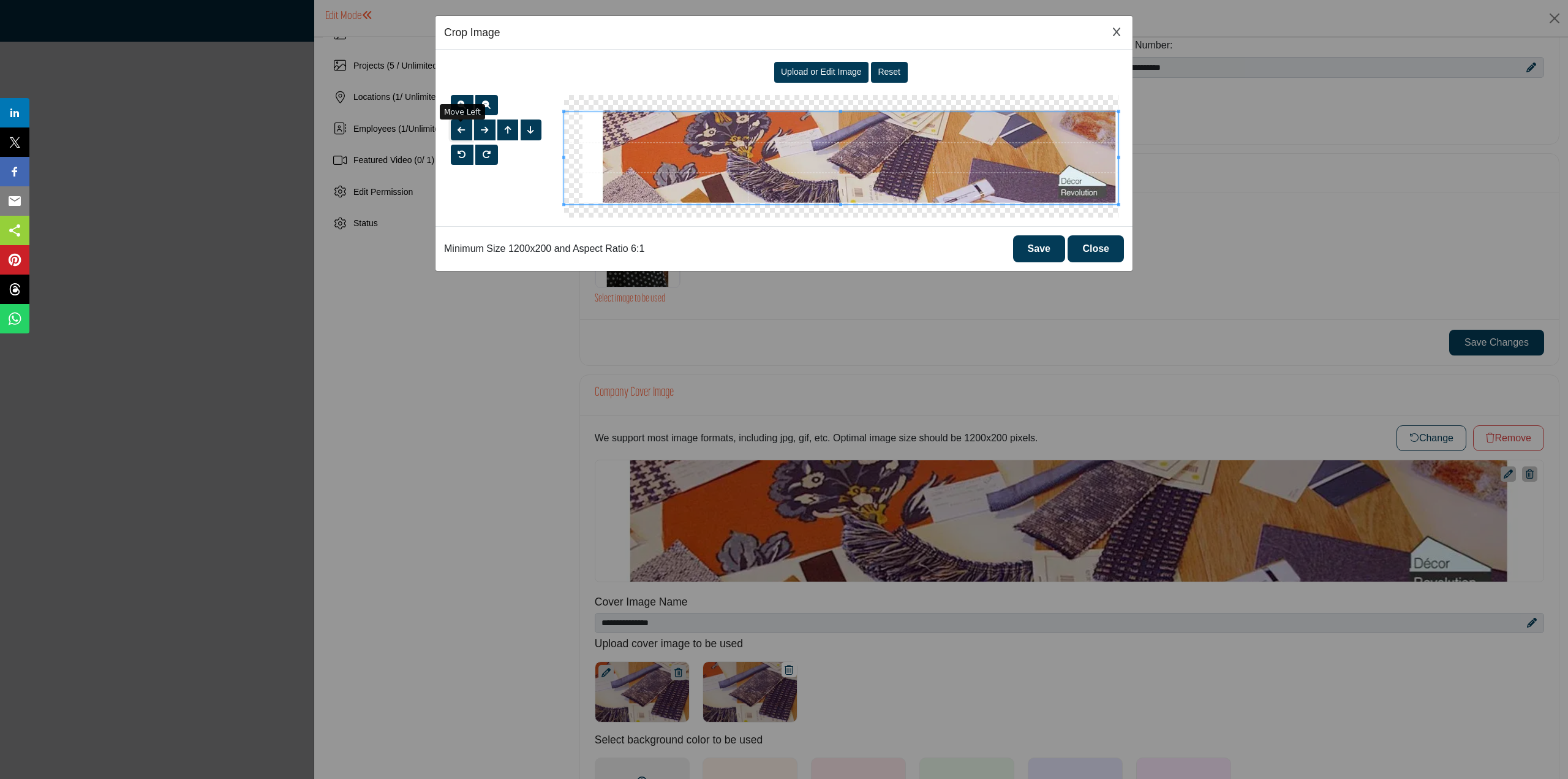
click at [460, 130] on span "button" at bounding box center [461, 130] width 7 height 9
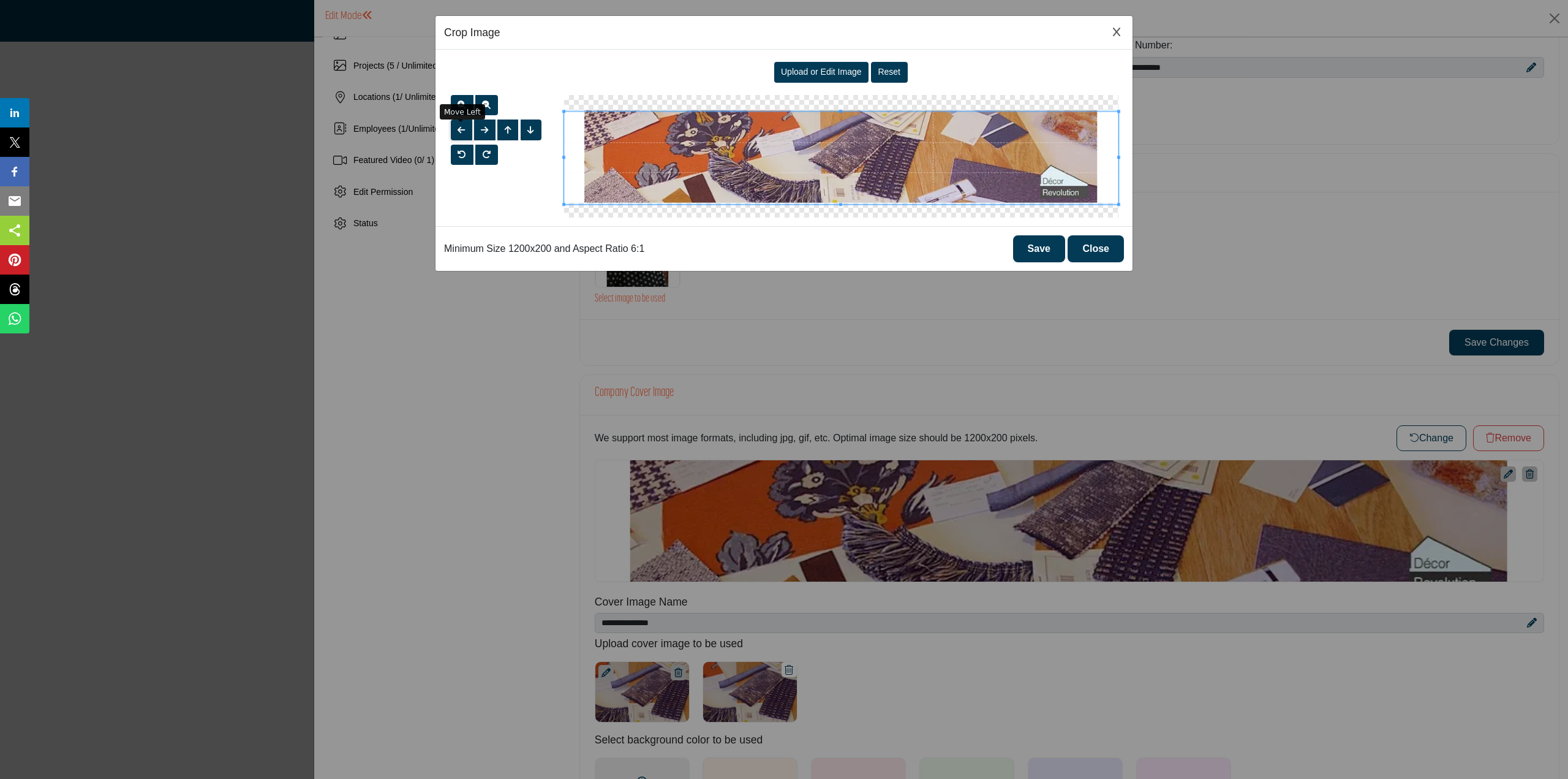
click at [460, 130] on span "button" at bounding box center [461, 130] width 7 height 9
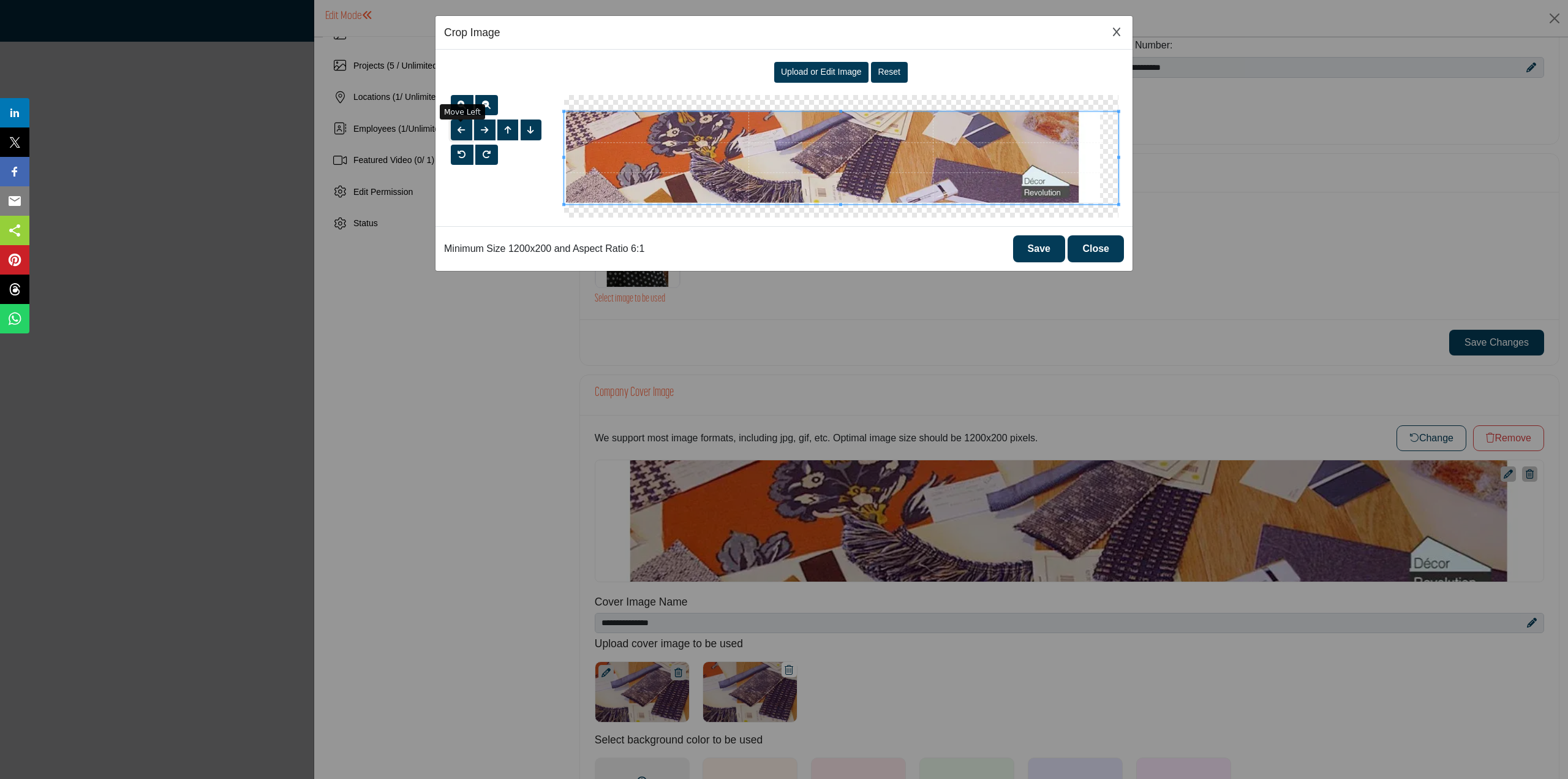
click at [460, 130] on span "button" at bounding box center [461, 130] width 7 height 9
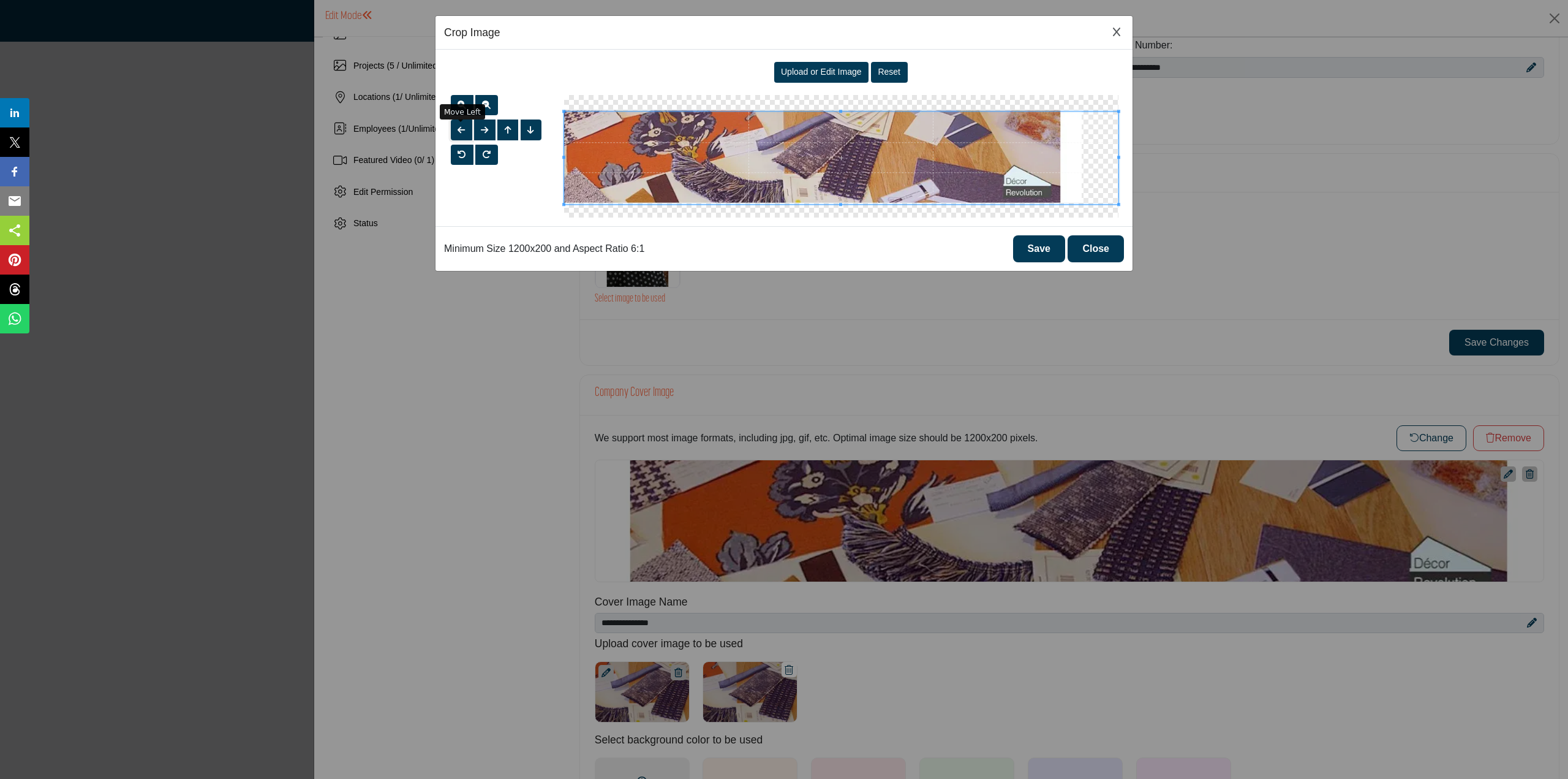
click at [460, 130] on span "button" at bounding box center [461, 130] width 7 height 9
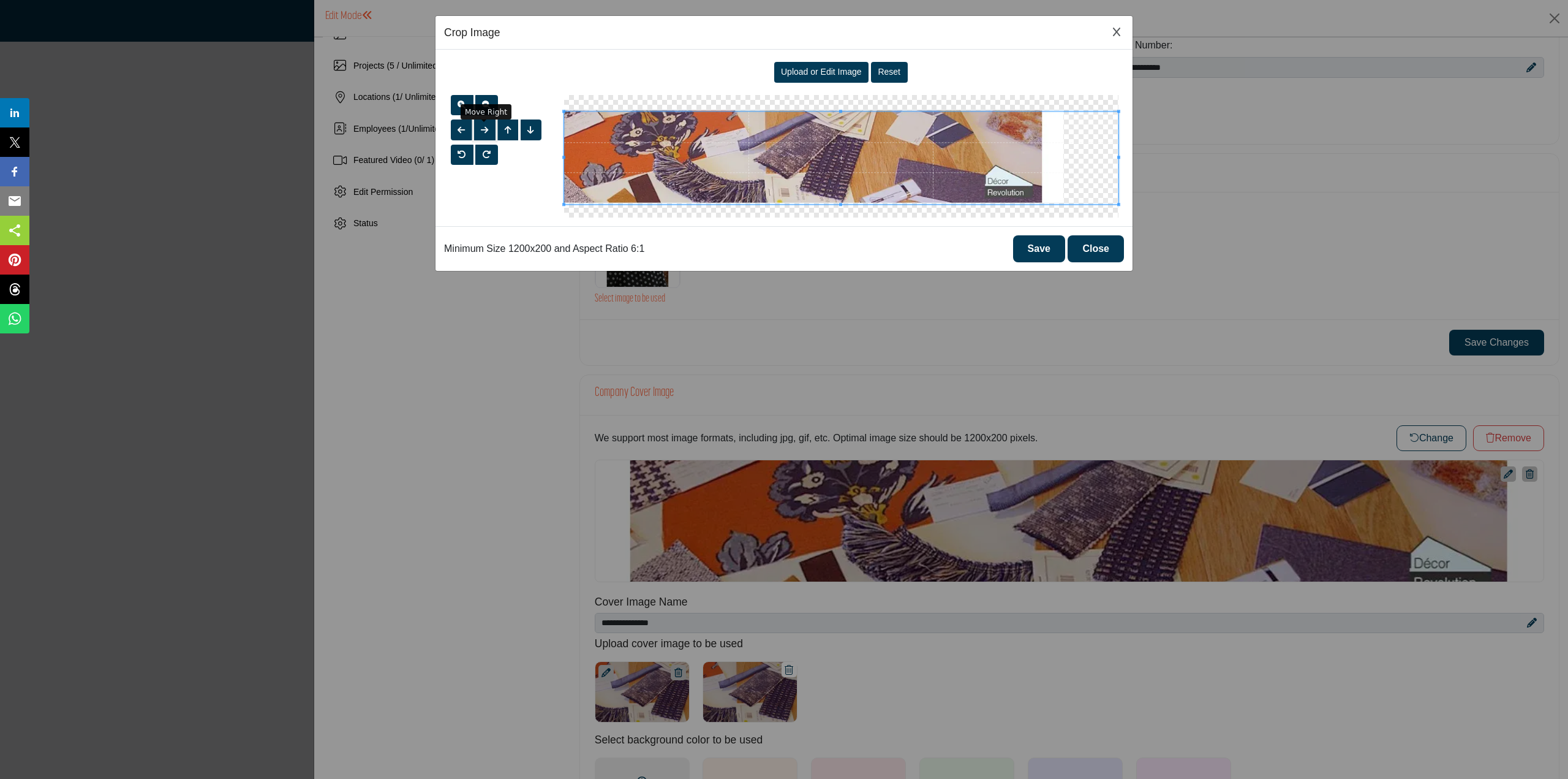
click at [485, 131] on span "button" at bounding box center [484, 130] width 7 height 9
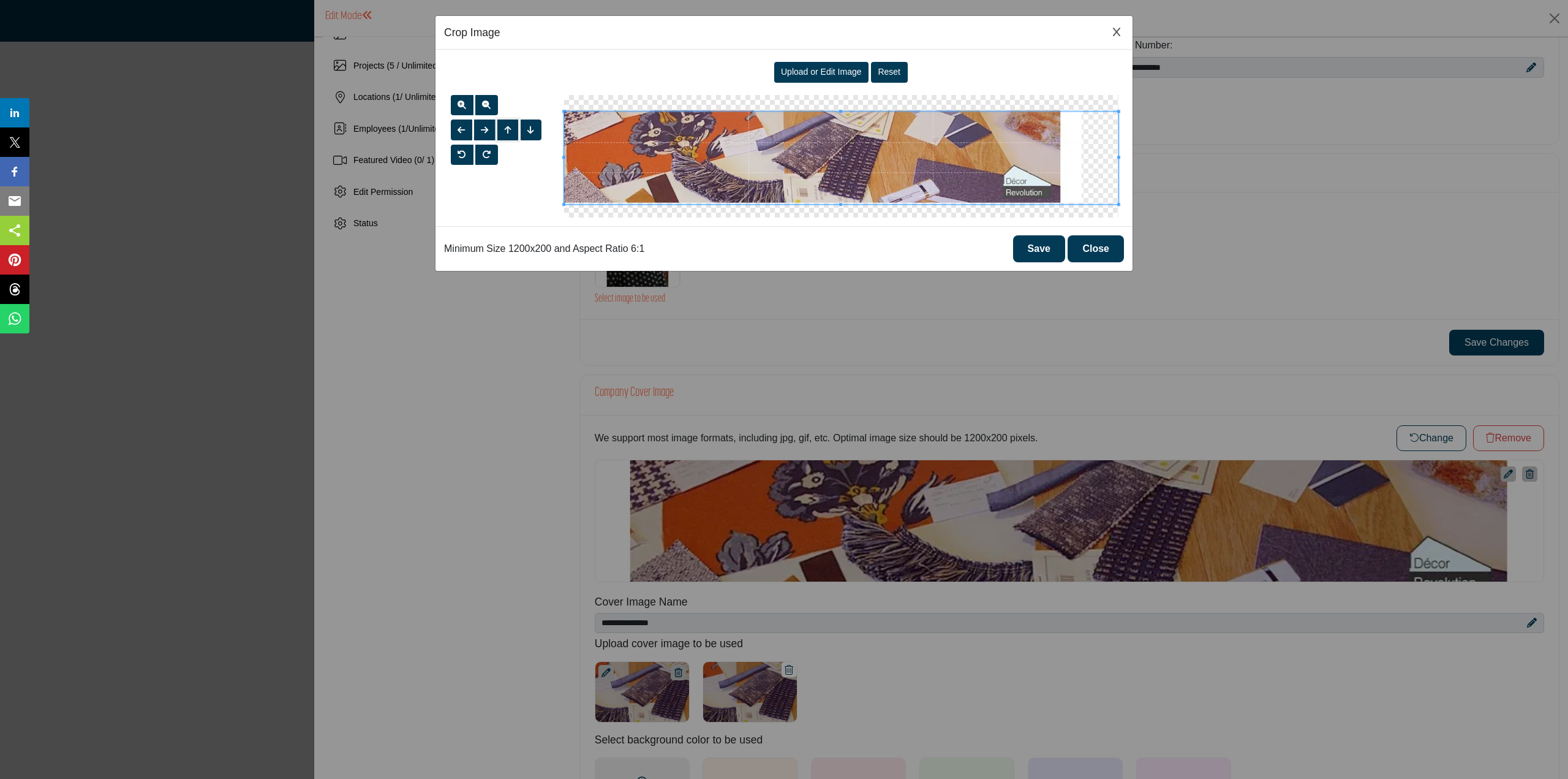
click at [513, 130] on button "button" at bounding box center [508, 130] width 21 height 21
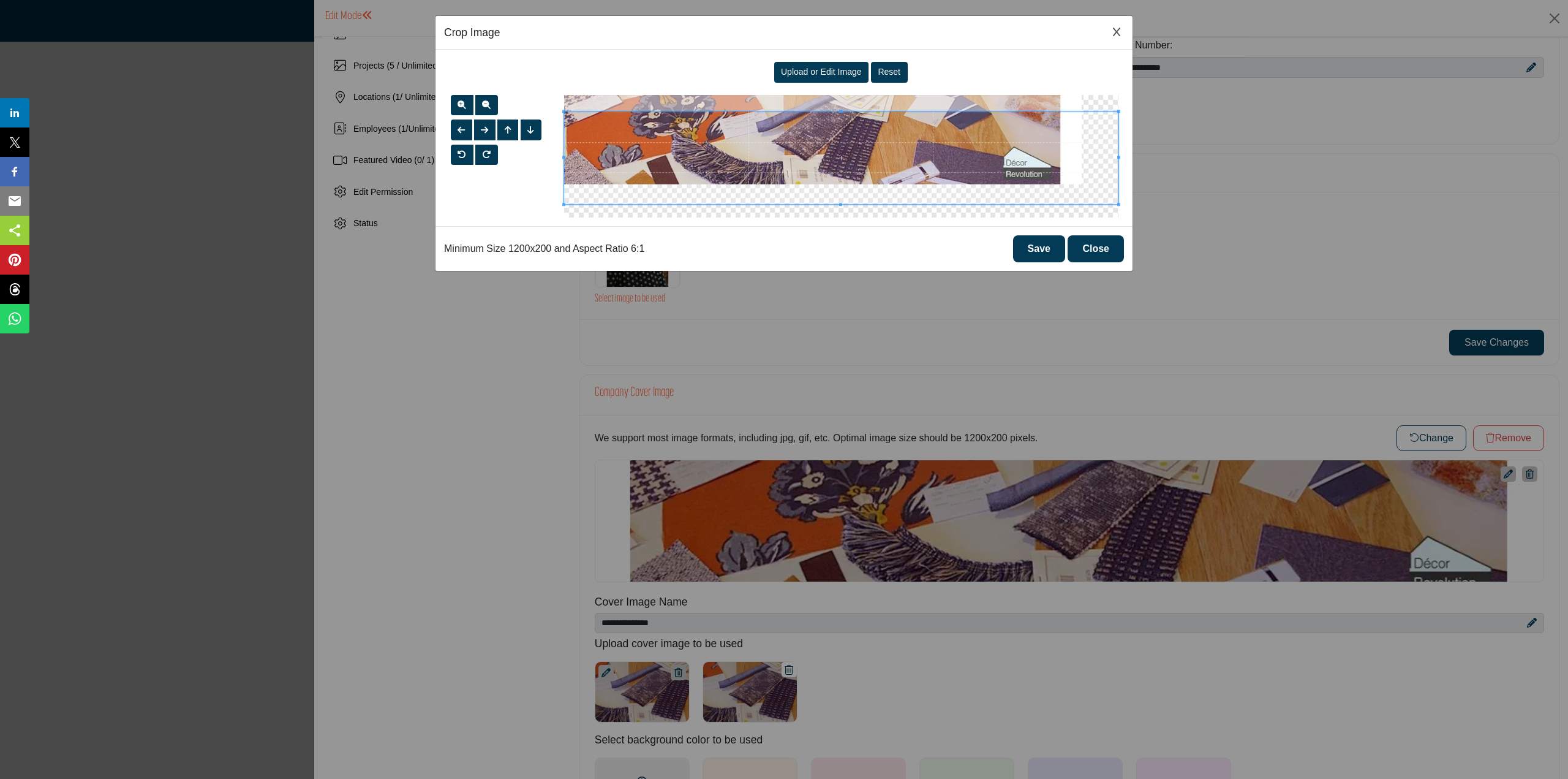
click at [1034, 240] on button "Save" at bounding box center [1039, 248] width 52 height 27
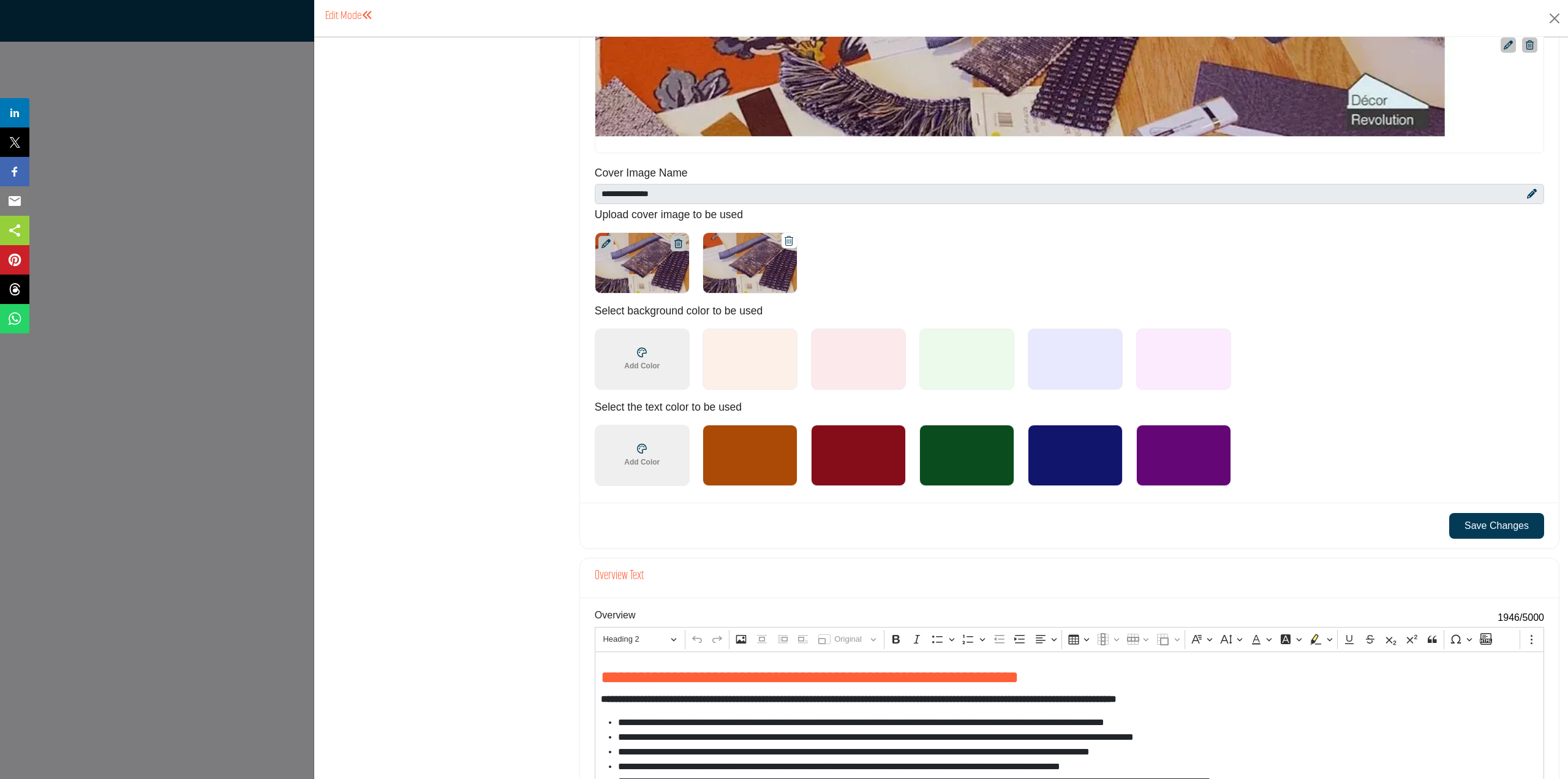
scroll to position [674, 0]
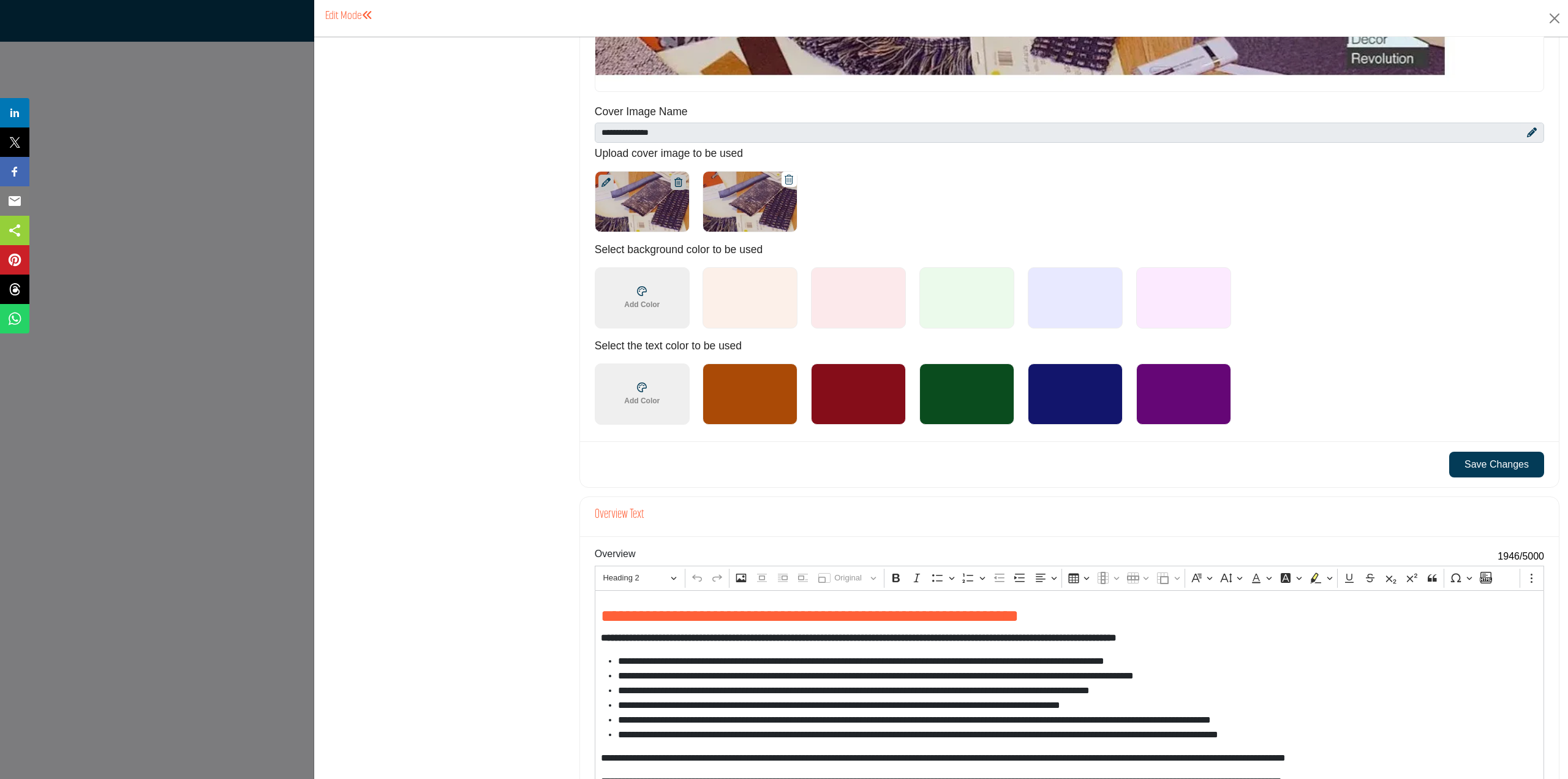
click at [1491, 459] on button "Save Changes" at bounding box center [1497, 464] width 95 height 26
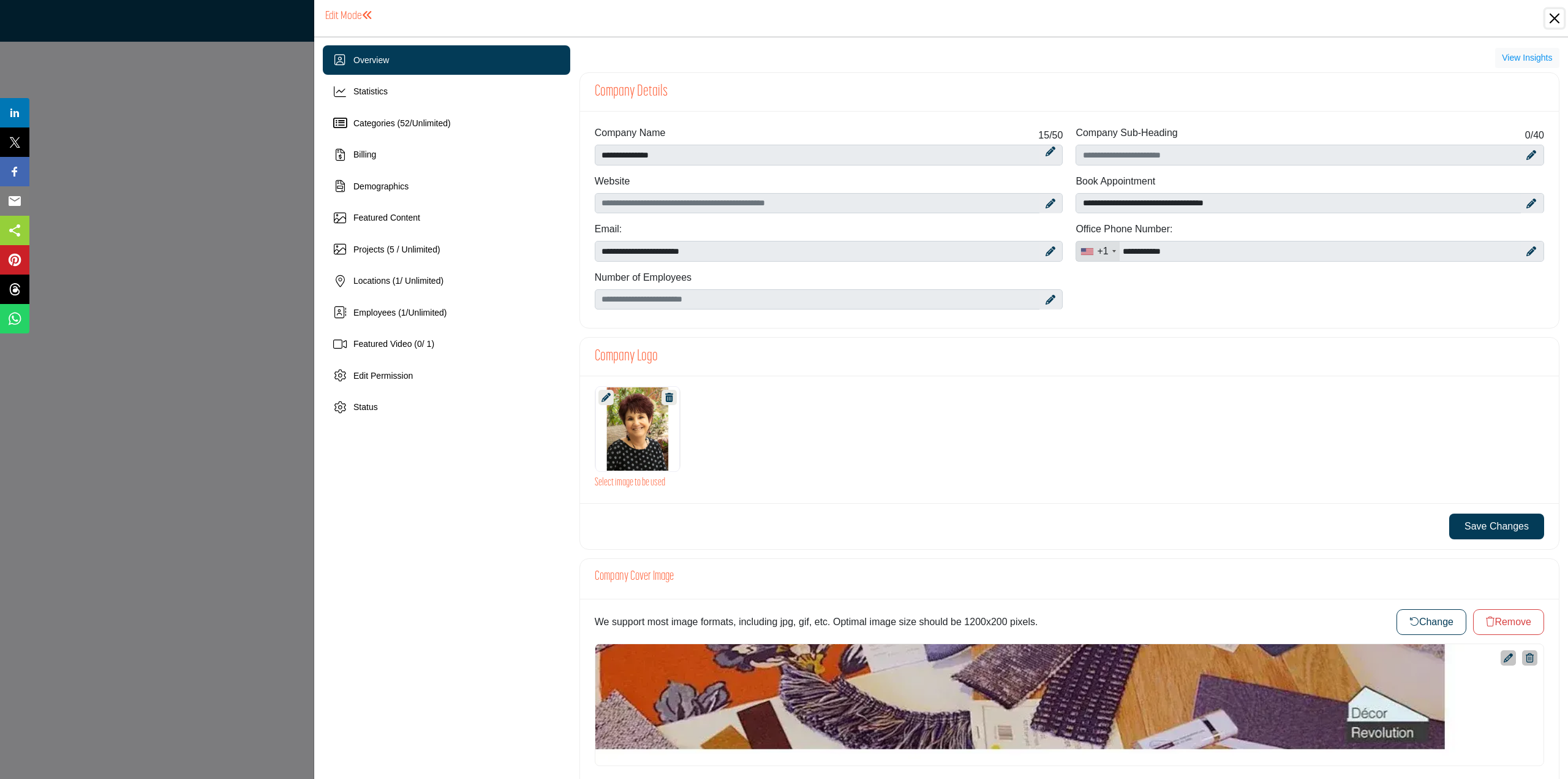
click at [1557, 20] on button "Close" at bounding box center [1555, 19] width 18 height 19
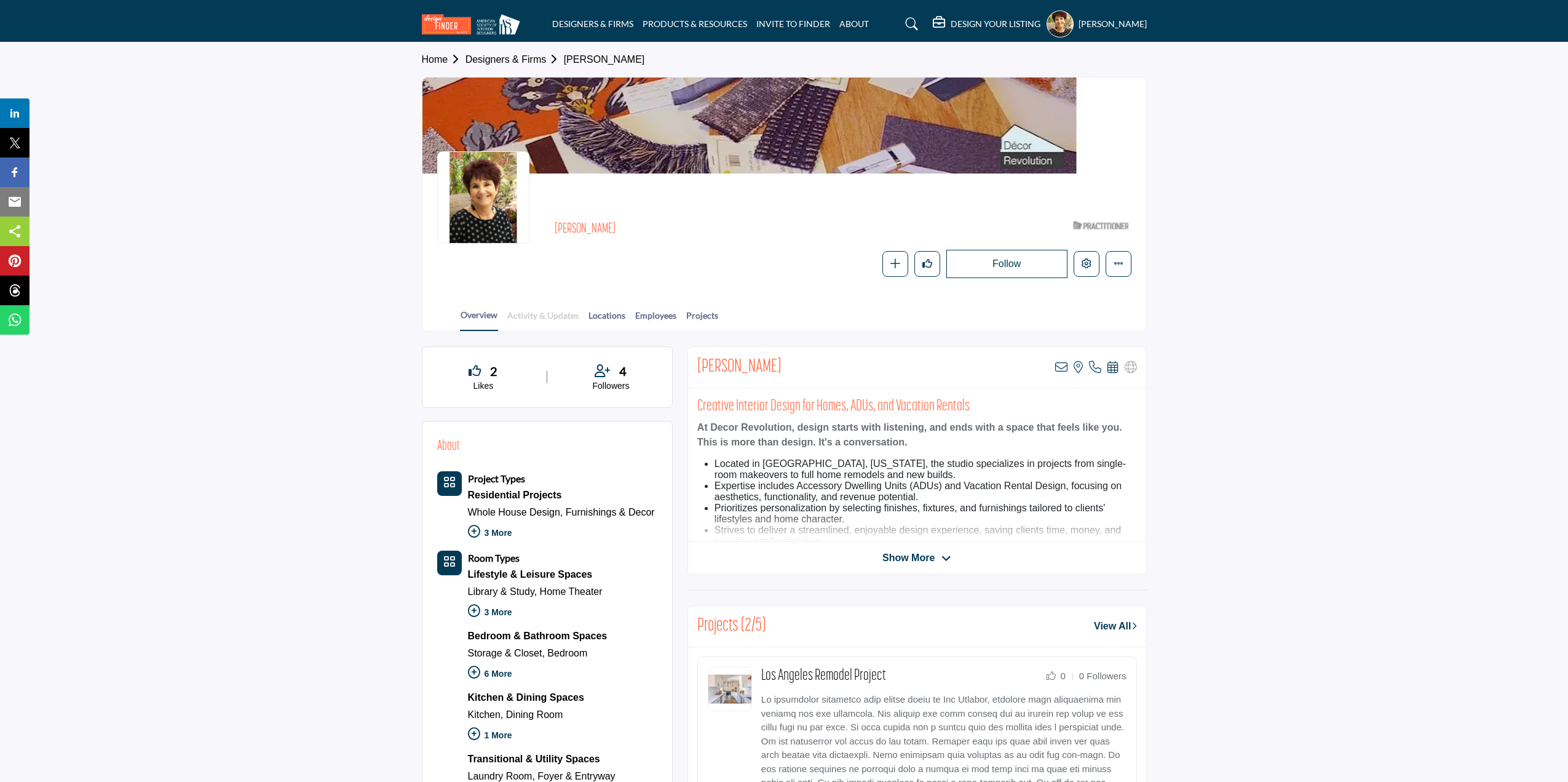
click at [539, 317] on link "Activity & Updates" at bounding box center [542, 320] width 72 height 21
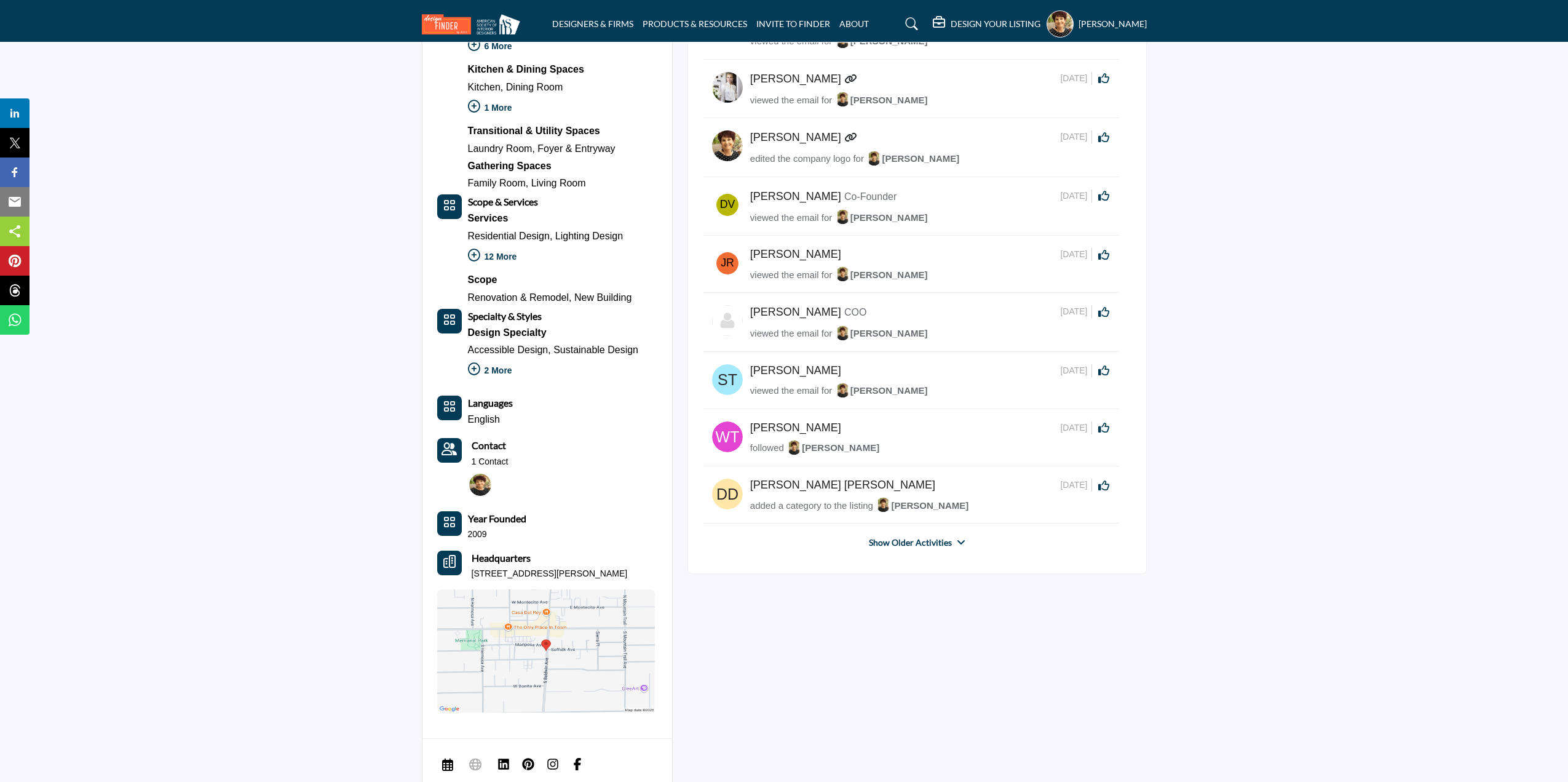
scroll to position [615, 0]
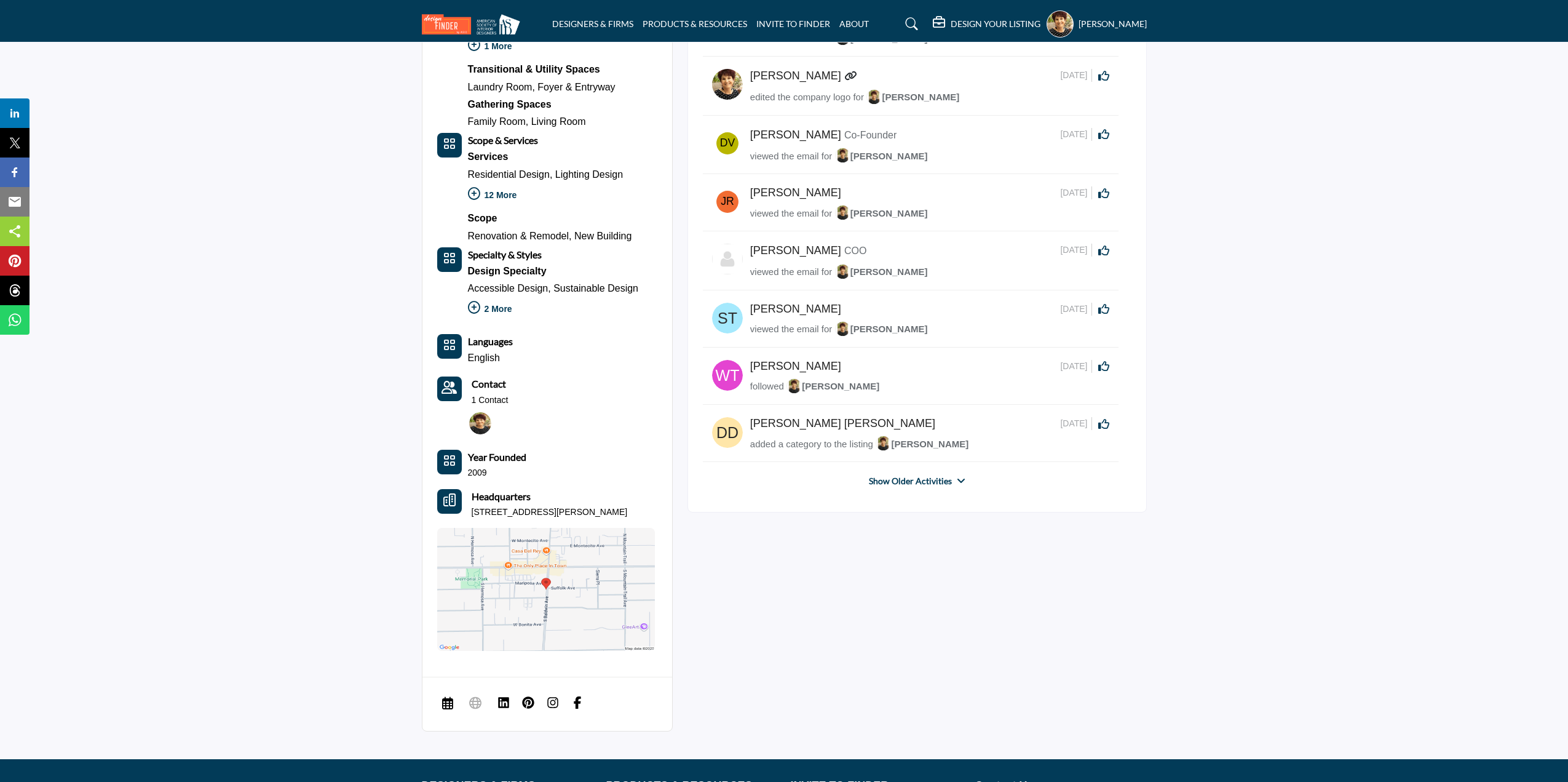
click at [961, 479] on icon at bounding box center [961, 481] width 9 height 10
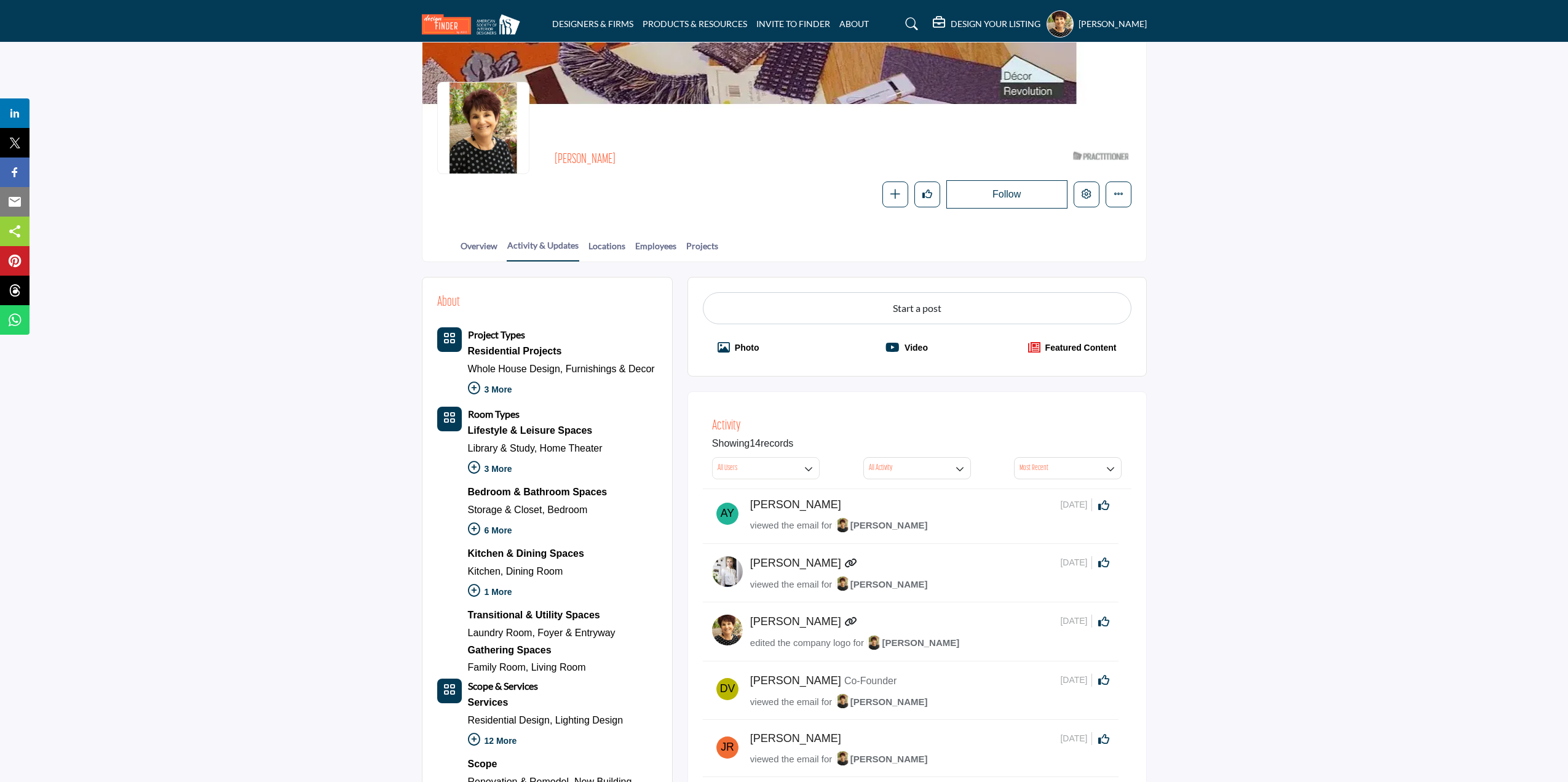
scroll to position [0, 0]
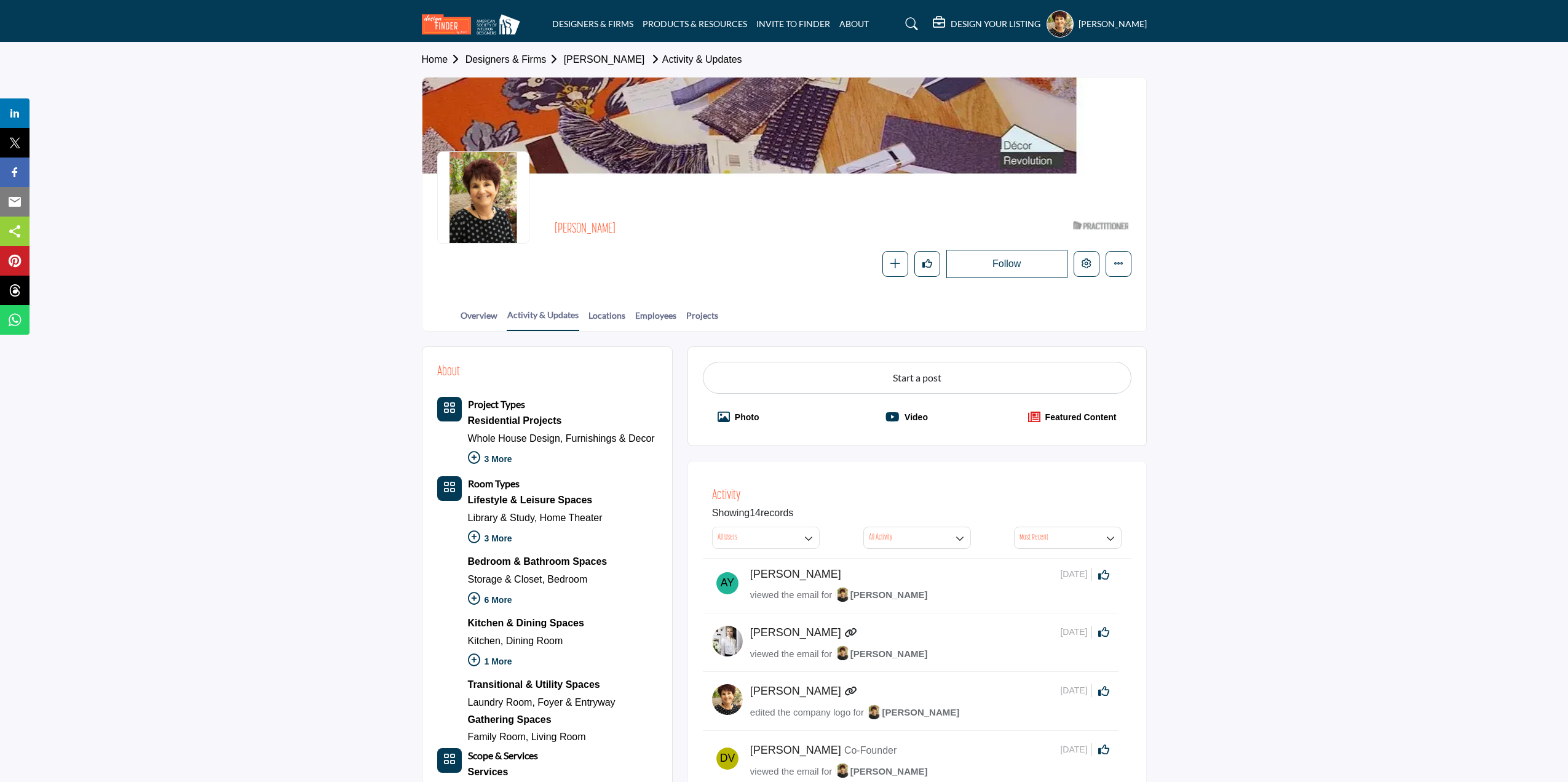
click at [1079, 24] on h5 "[PERSON_NAME]" at bounding box center [1113, 24] width 68 height 13
click at [981, 31] on div "DESIGN YOUR LISTING Pricing Page Design Your Listing [PERSON_NAME]..." at bounding box center [1040, 24] width 214 height 27
click at [981, 24] on h5 "DESIGN YOUR LISTING" at bounding box center [995, 24] width 90 height 11
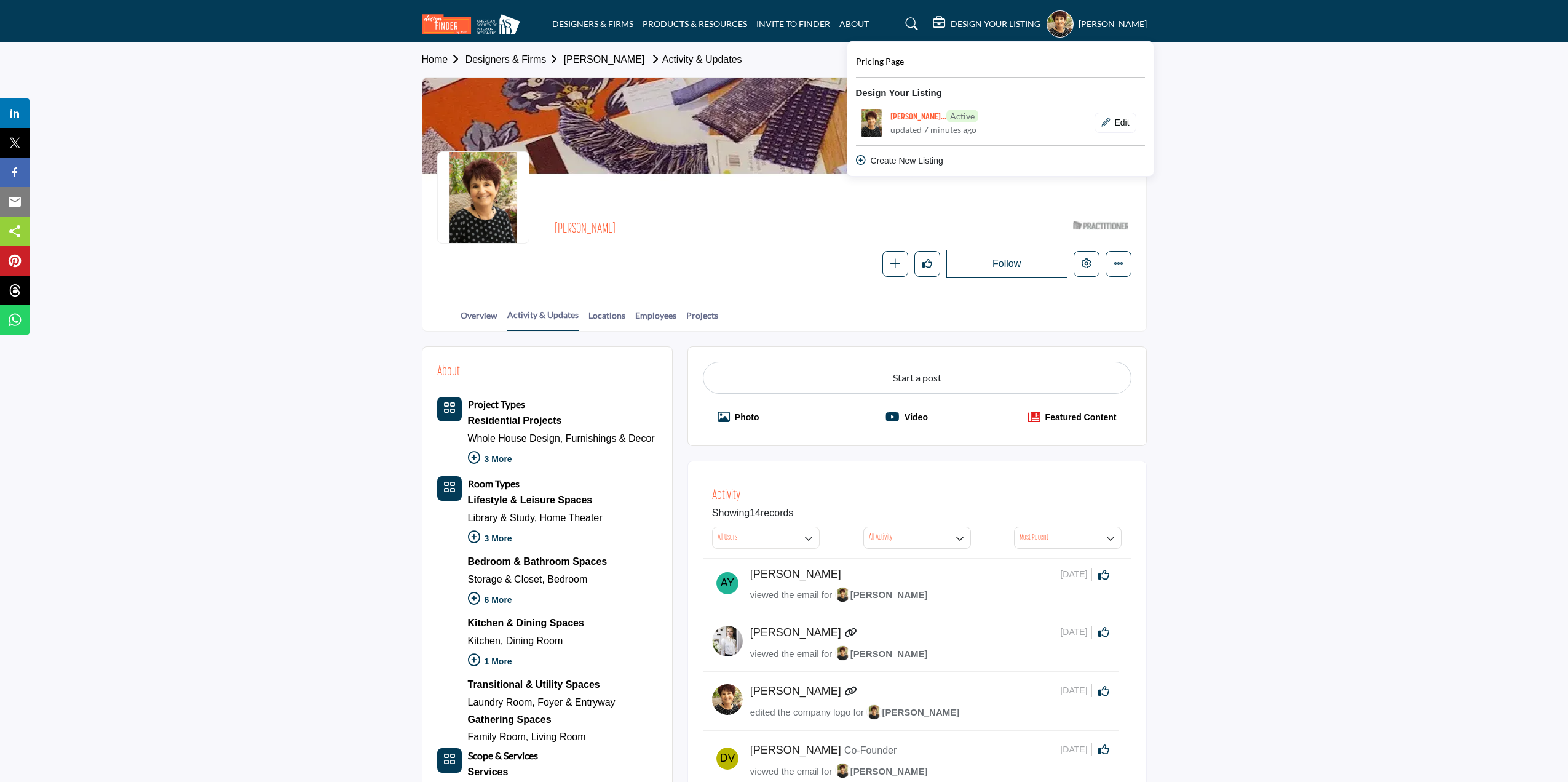
click at [1093, 28] on h5 "[PERSON_NAME]" at bounding box center [1113, 24] width 68 height 13
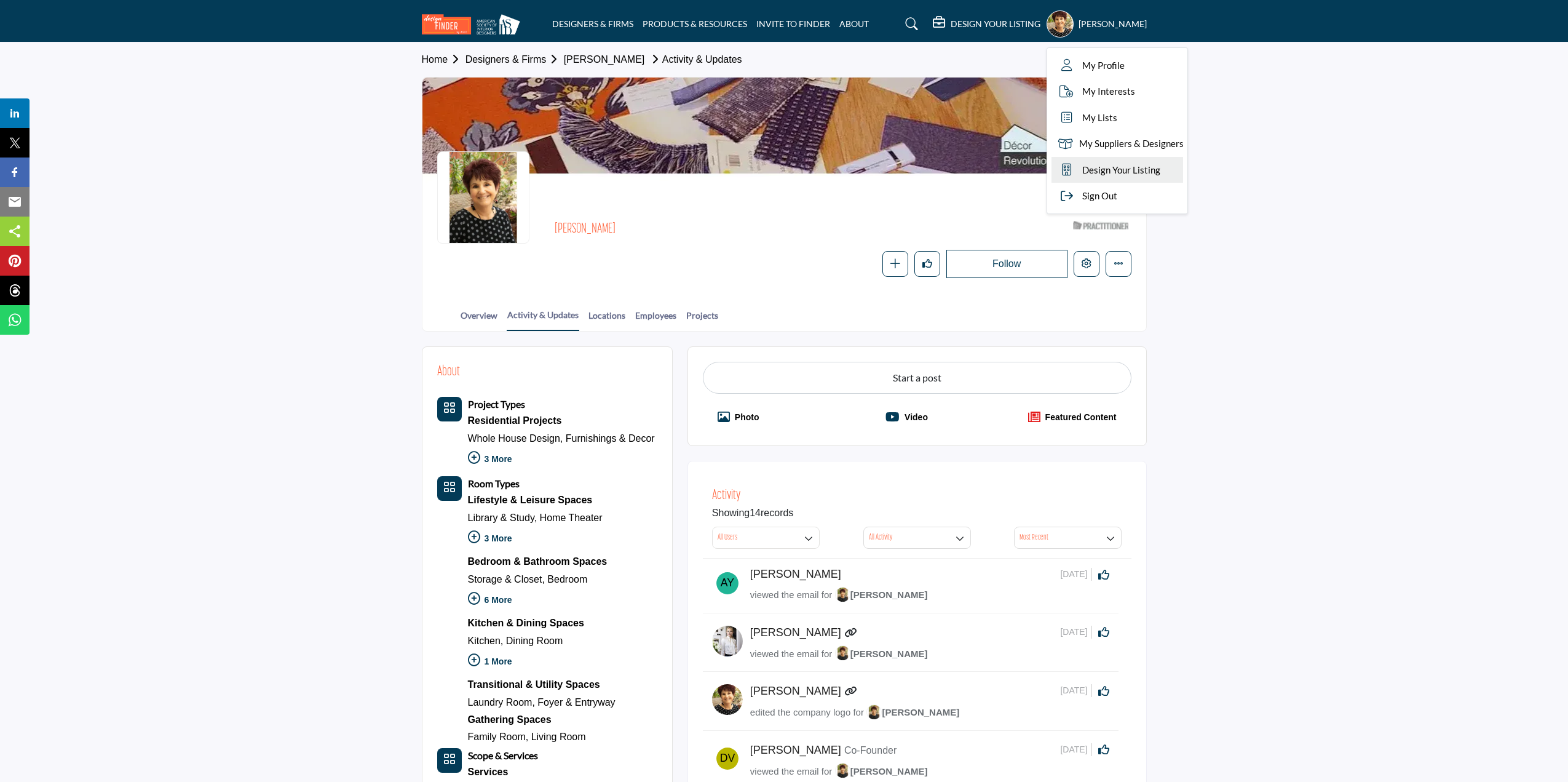
click at [1149, 178] on link "Design Your Listing" at bounding box center [1117, 170] width 131 height 27
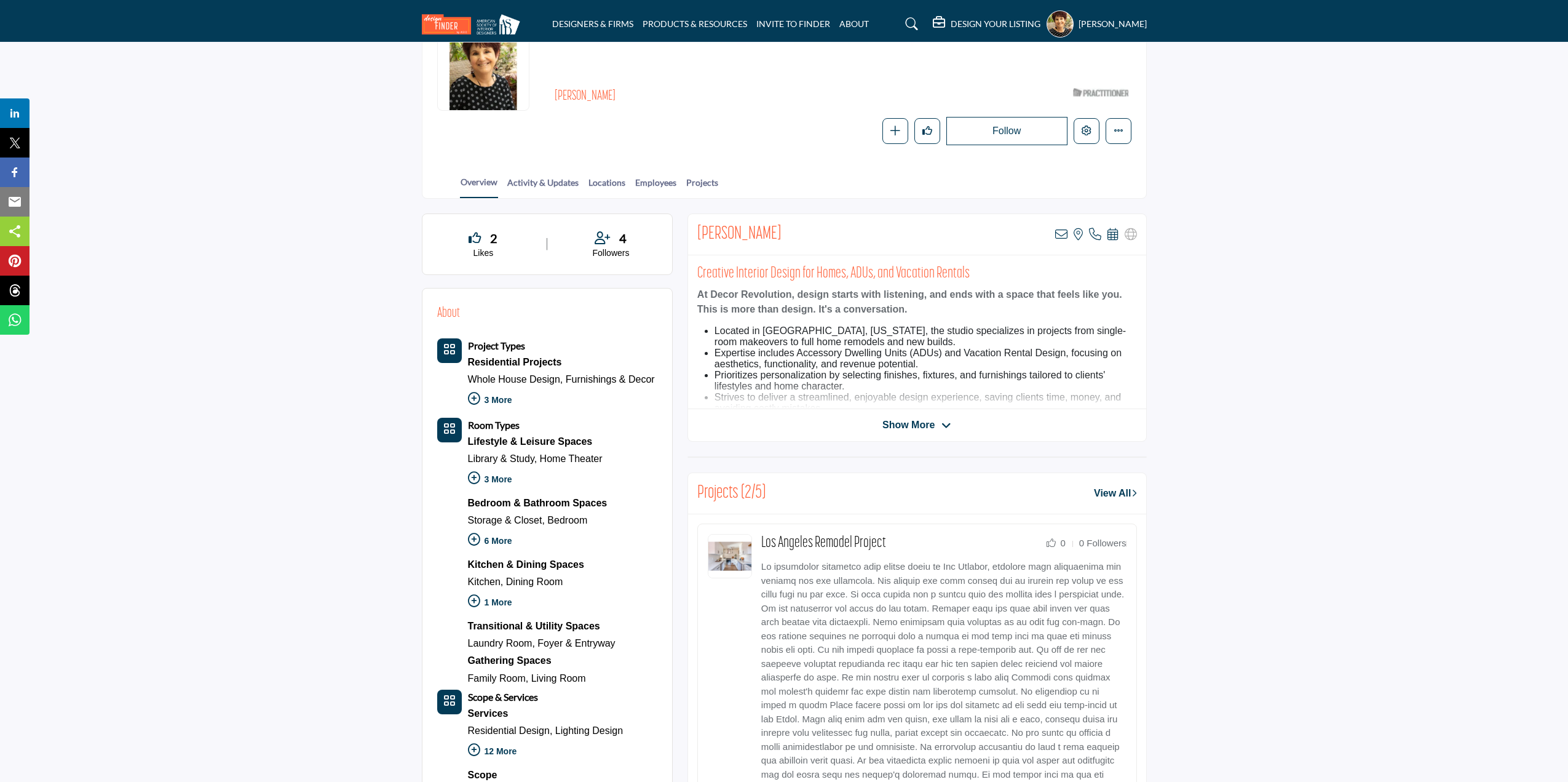
scroll to position [62, 0]
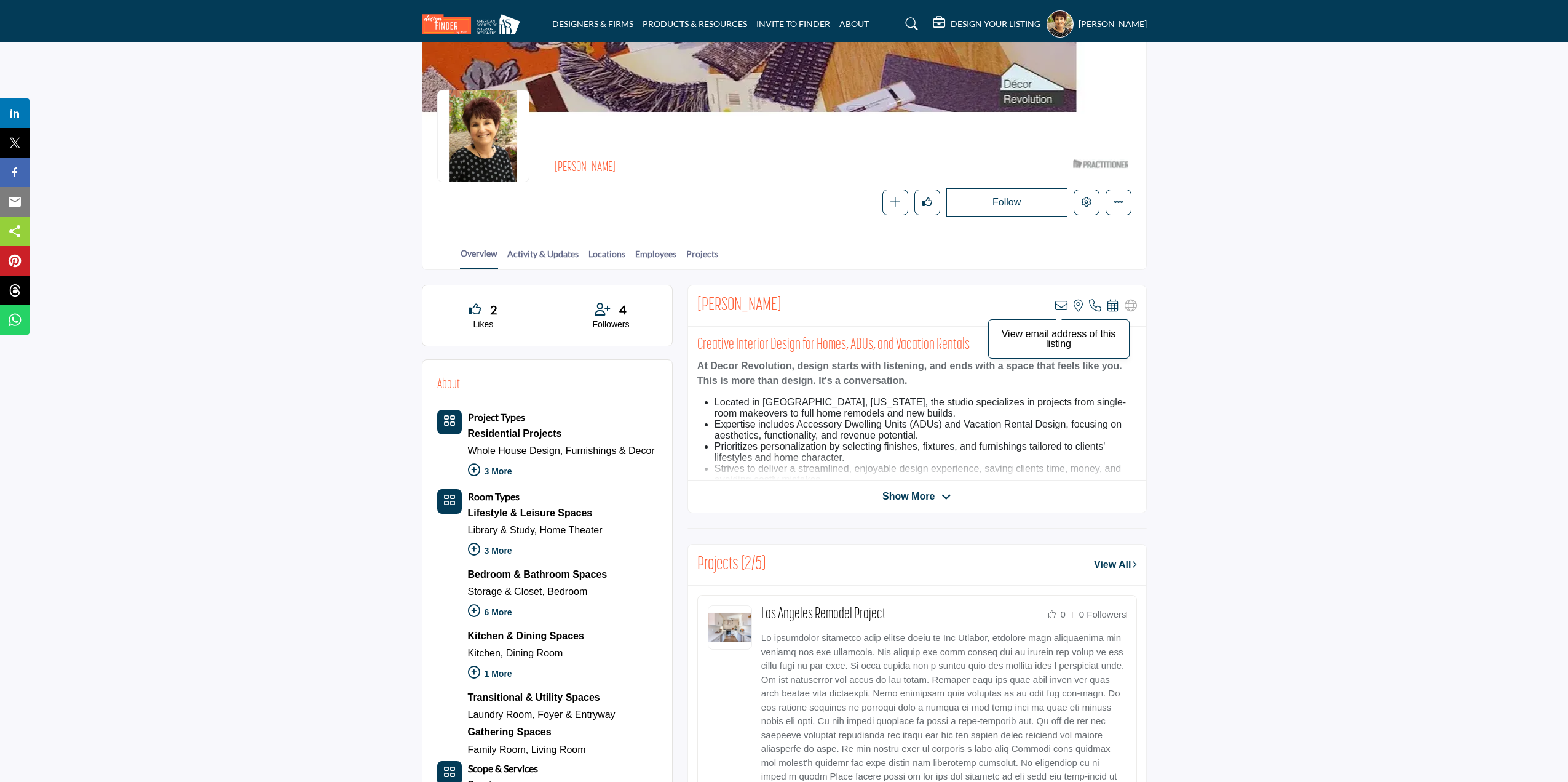
click at [1063, 302] on icon at bounding box center [1061, 306] width 13 height 13
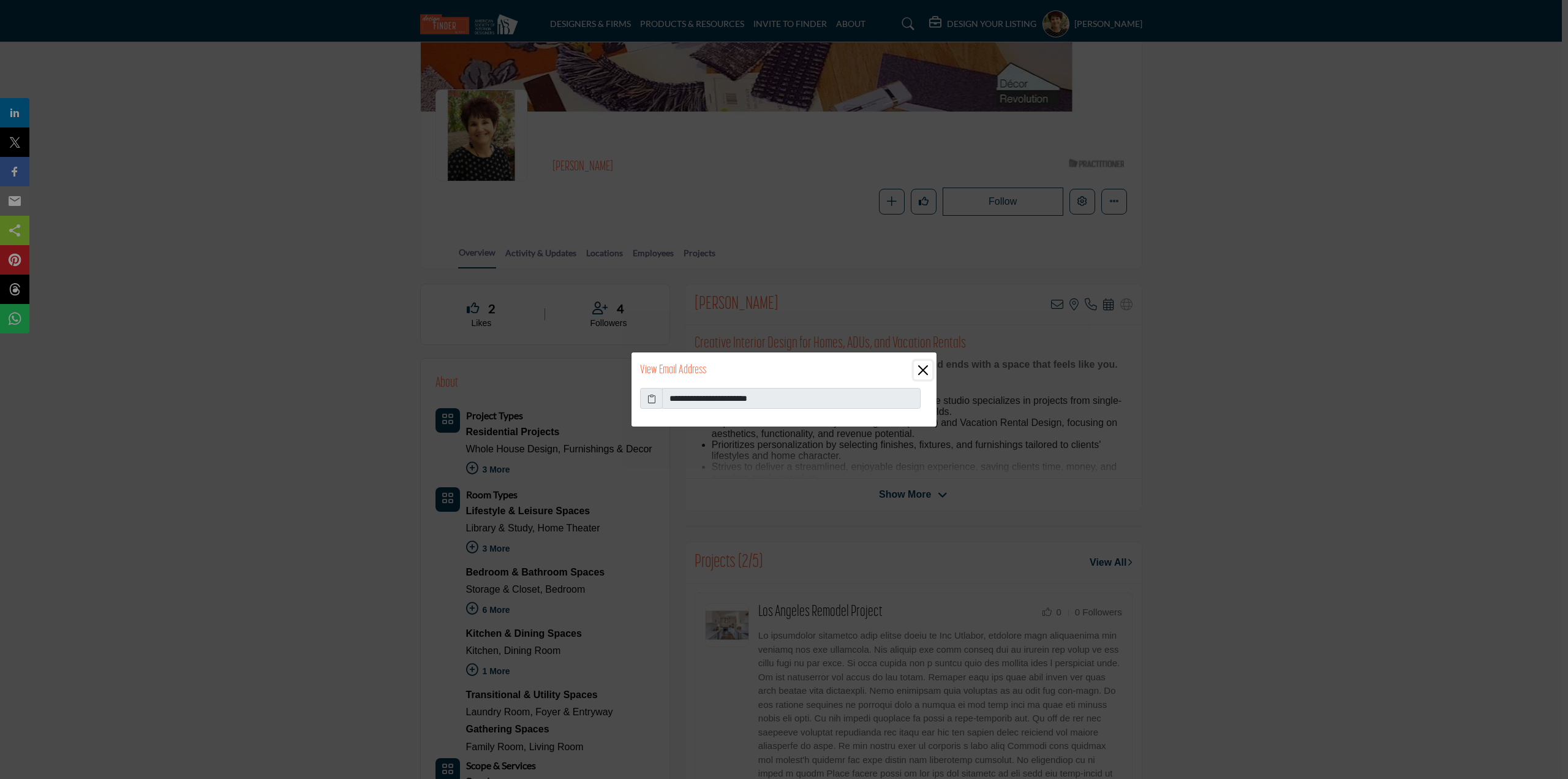
click at [923, 367] on button "Close" at bounding box center [923, 370] width 18 height 19
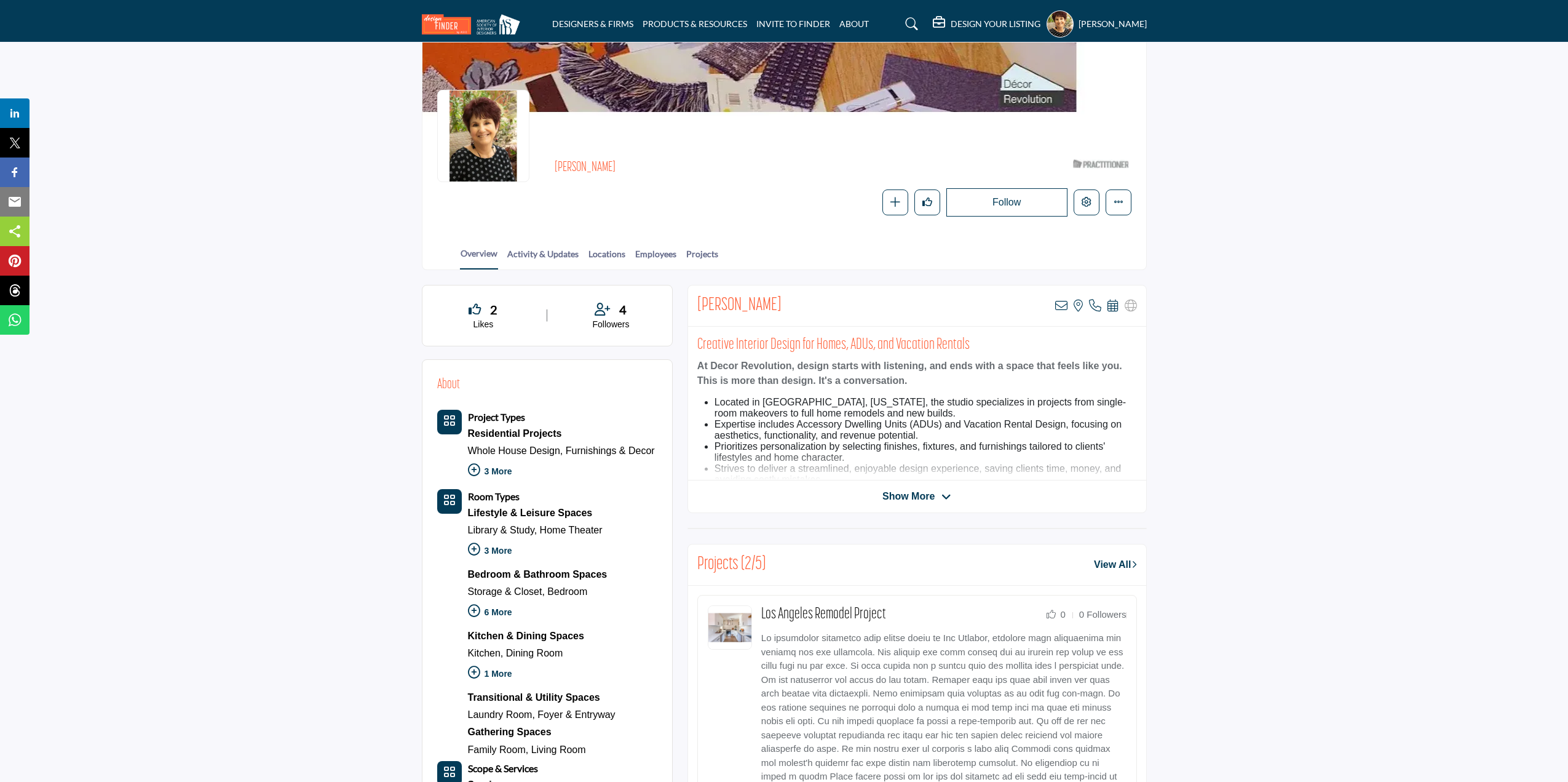
click at [1134, 329] on div "Creative Interior Design for Homes, ADUs, and Vacation Rentals At Decor Revolut…" at bounding box center [917, 403] width 458 height 154
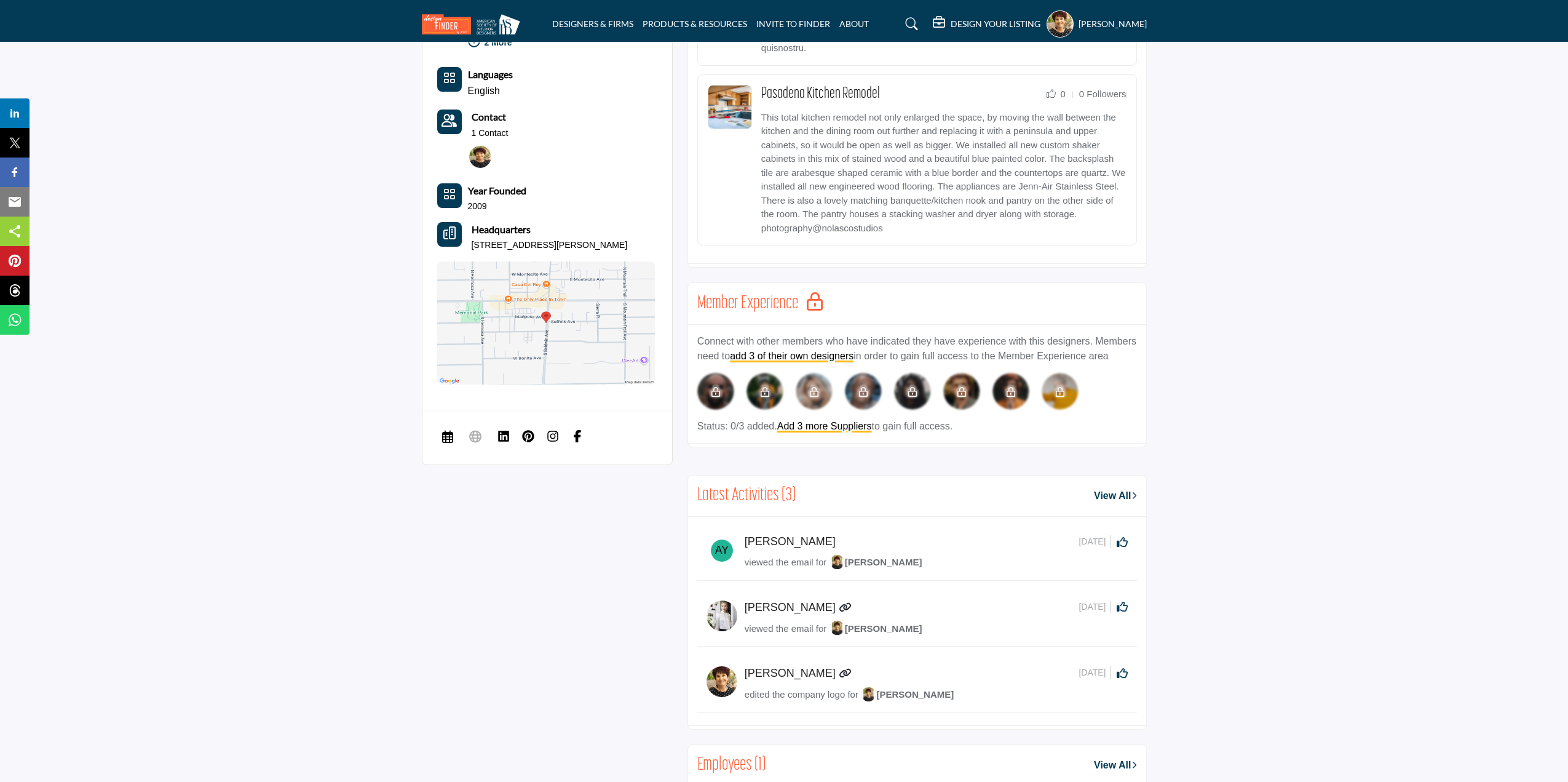
scroll to position [984, 0]
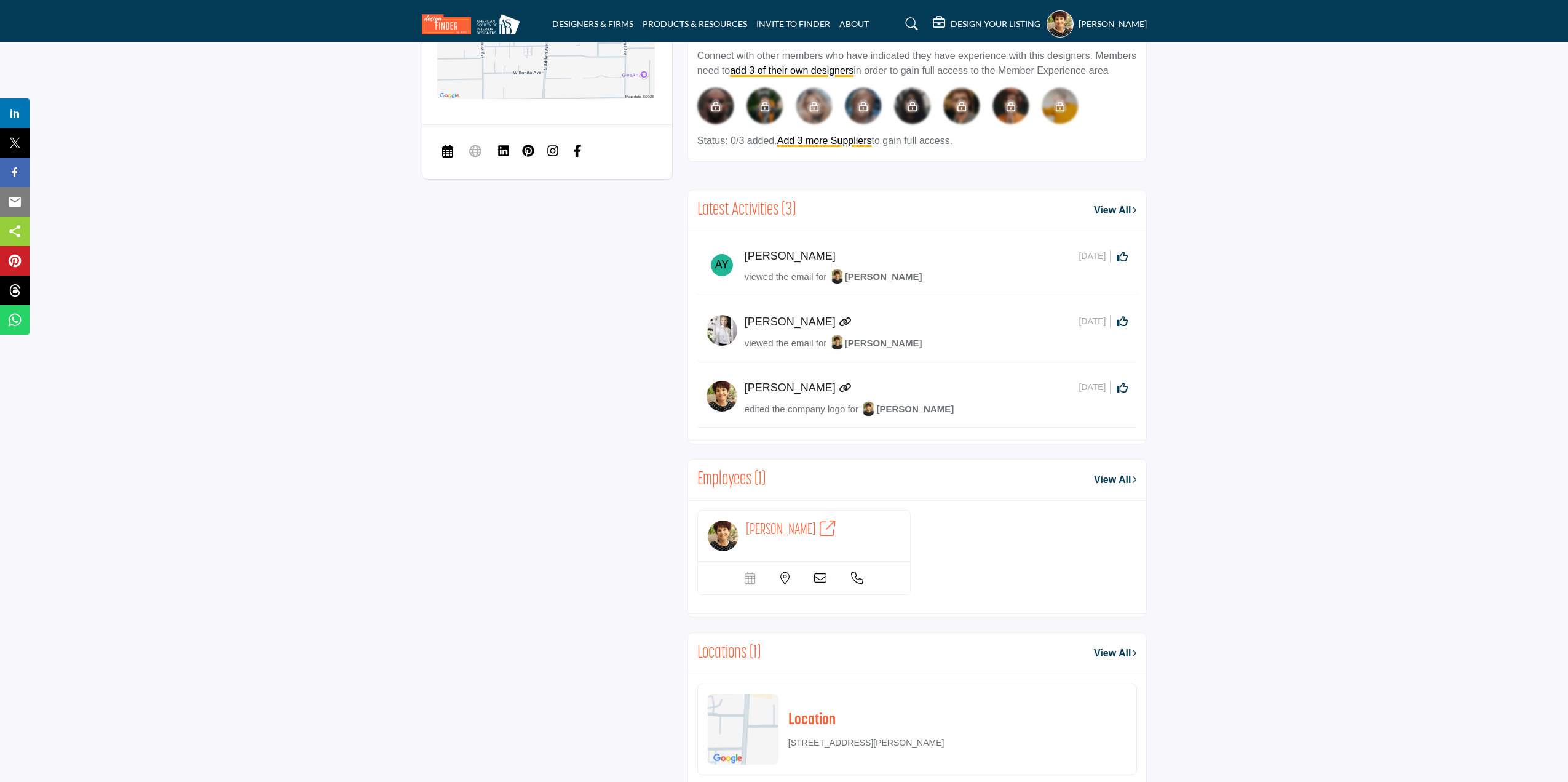
scroll to position [1230, 0]
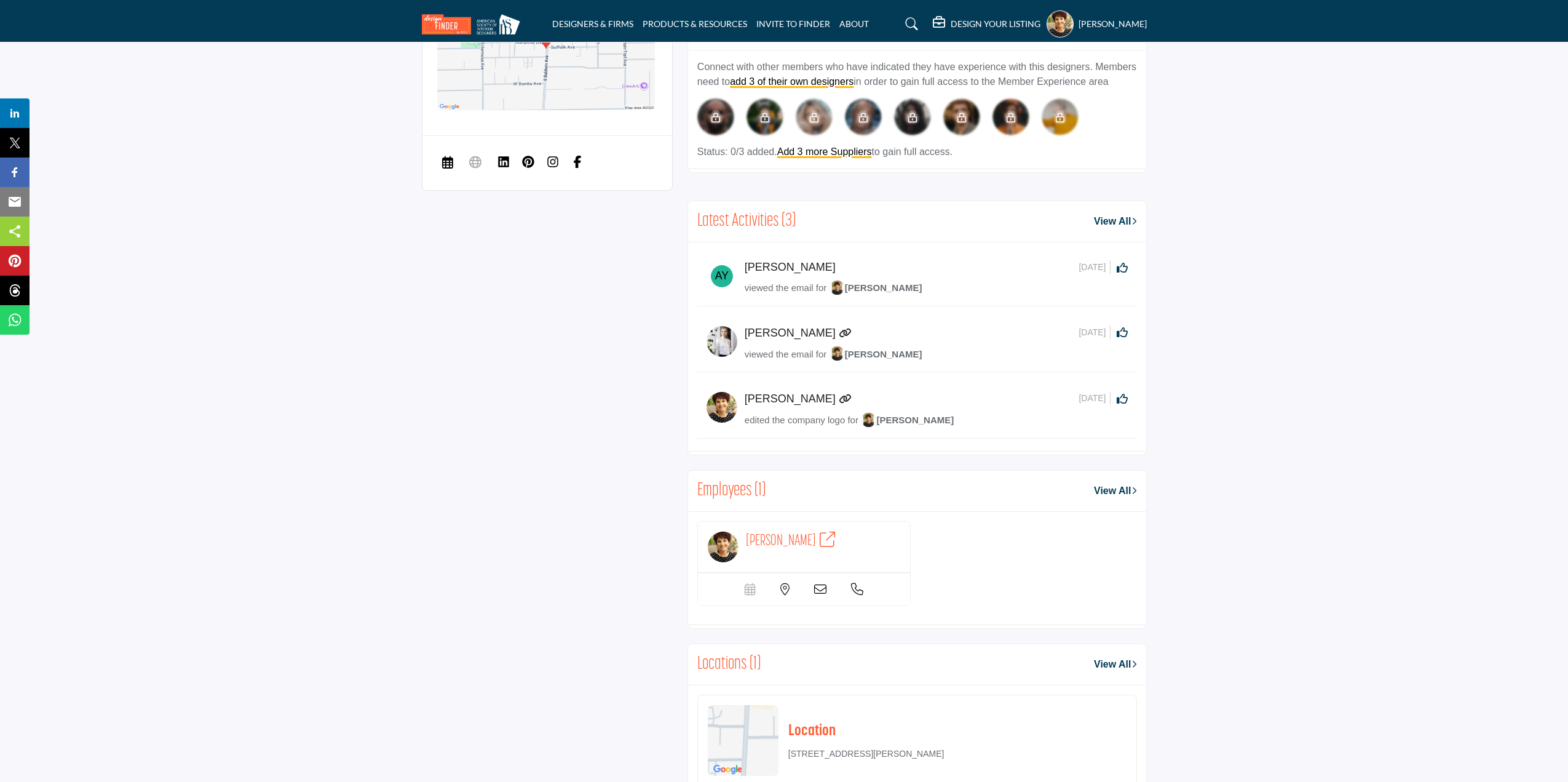
click at [723, 334] on img at bounding box center [722, 342] width 30 height 31
click at [722, 270] on img at bounding box center [722, 276] width 30 height 31
click at [775, 264] on h5 "[PERSON_NAME]" at bounding box center [790, 267] width 91 height 13
click at [774, 326] on h5 "[PERSON_NAME]" at bounding box center [790, 333] width 91 height 13
click at [788, 329] on h5 "[PERSON_NAME]" at bounding box center [790, 333] width 91 height 13
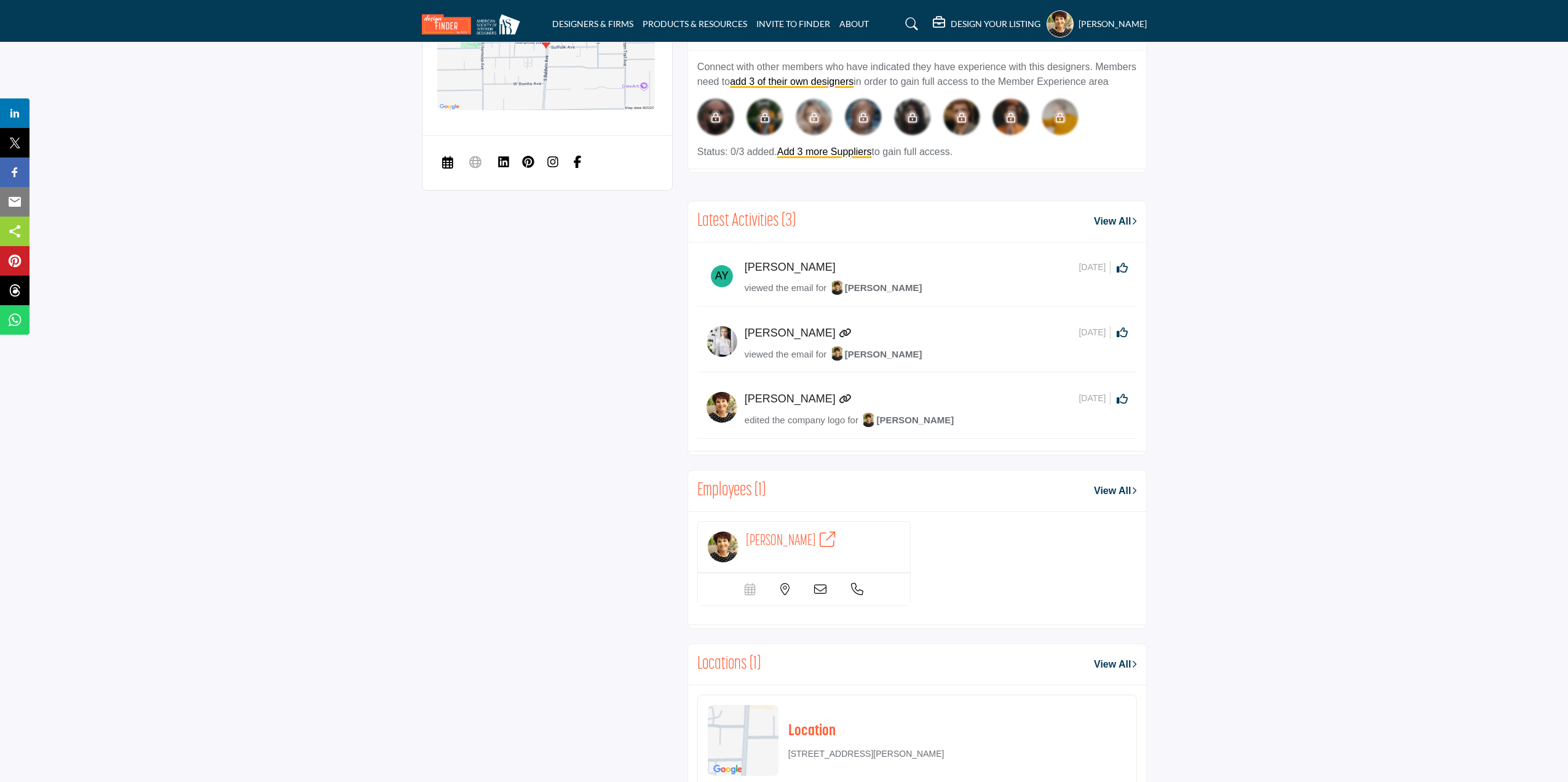
click at [724, 332] on img at bounding box center [722, 342] width 30 height 31
click at [773, 261] on h5 "[PERSON_NAME]" at bounding box center [790, 267] width 91 height 13
click at [714, 271] on img at bounding box center [722, 276] width 30 height 31
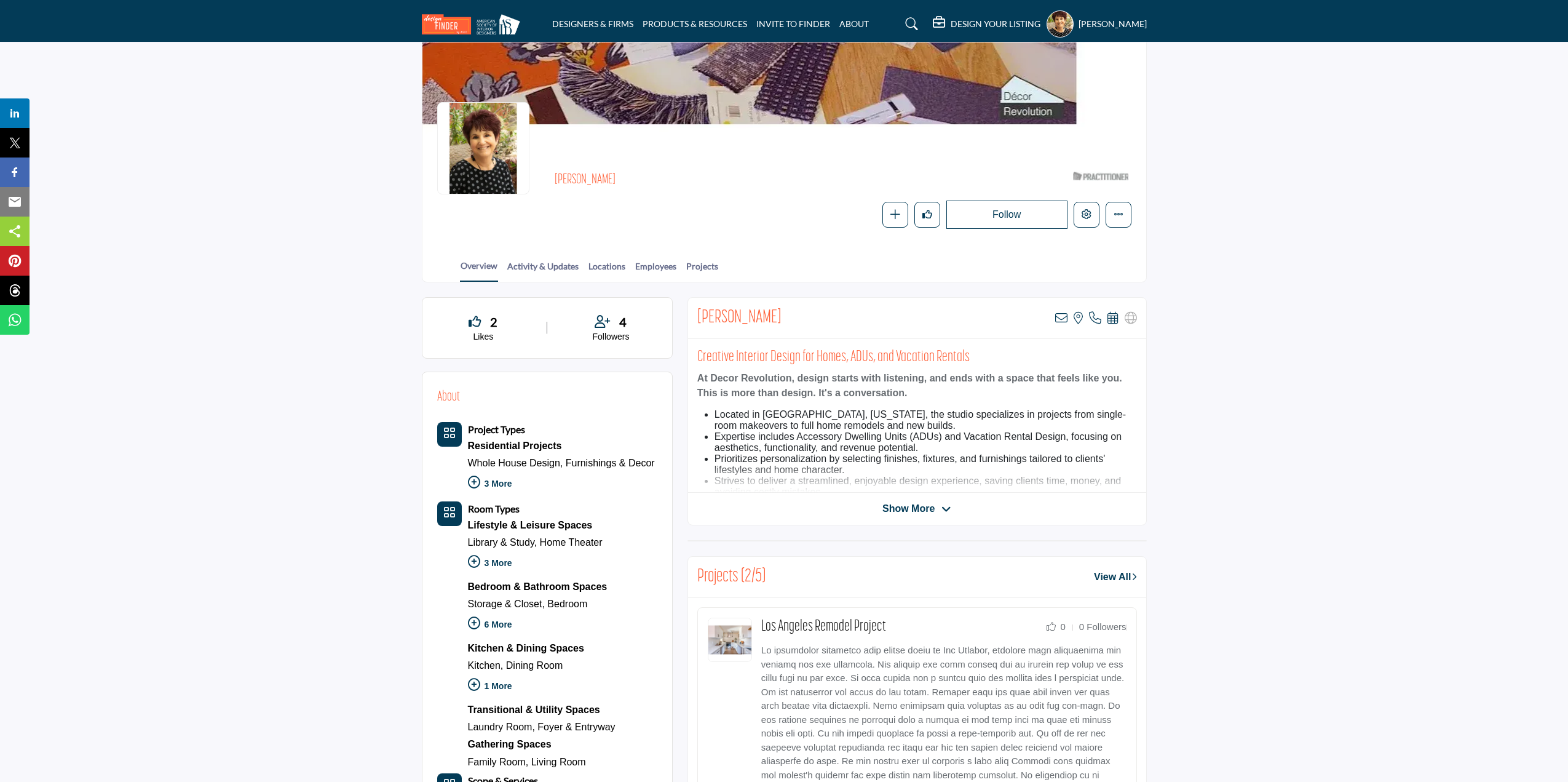
scroll to position [0, 0]
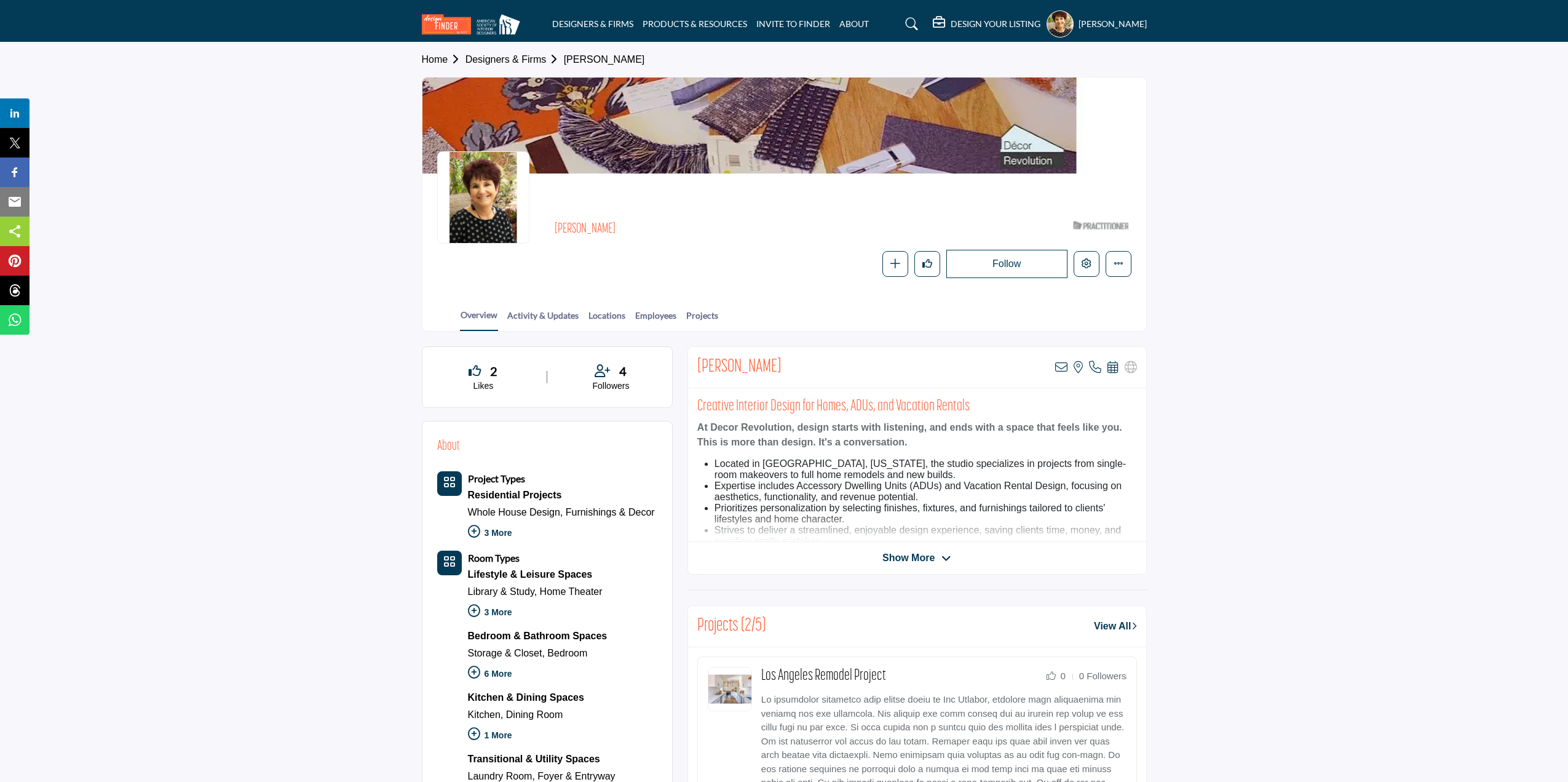
click at [1052, 27] on profile-featured-d5eadc39-5188-4a8a-aa18-427d9474fbae "Show hide supplier dropdown" at bounding box center [1059, 24] width 27 height 27
click at [1082, 191] on span "Sign Out" at bounding box center [1099, 196] width 35 height 14
